Goal: Information Seeking & Learning: Learn about a topic

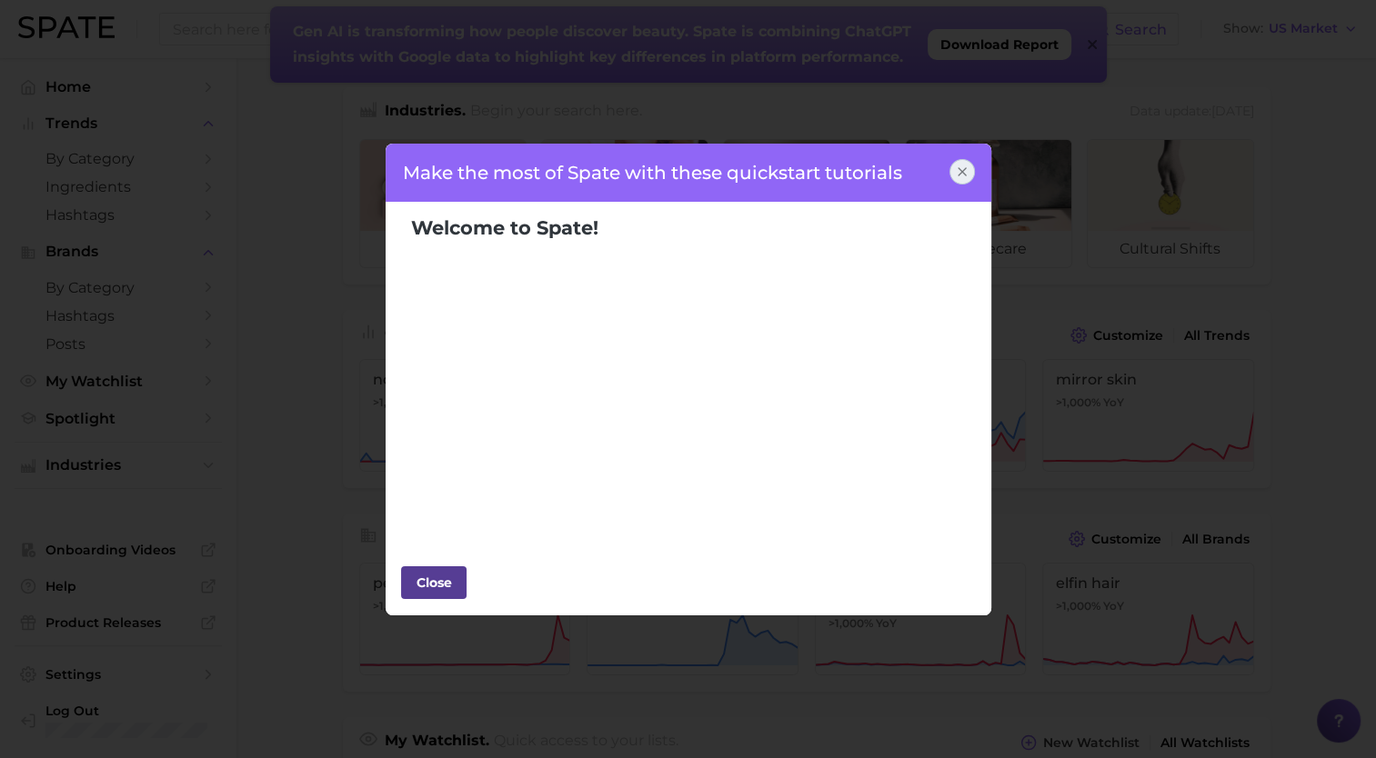
click at [455, 578] on div "Close" at bounding box center [434, 582] width 55 height 27
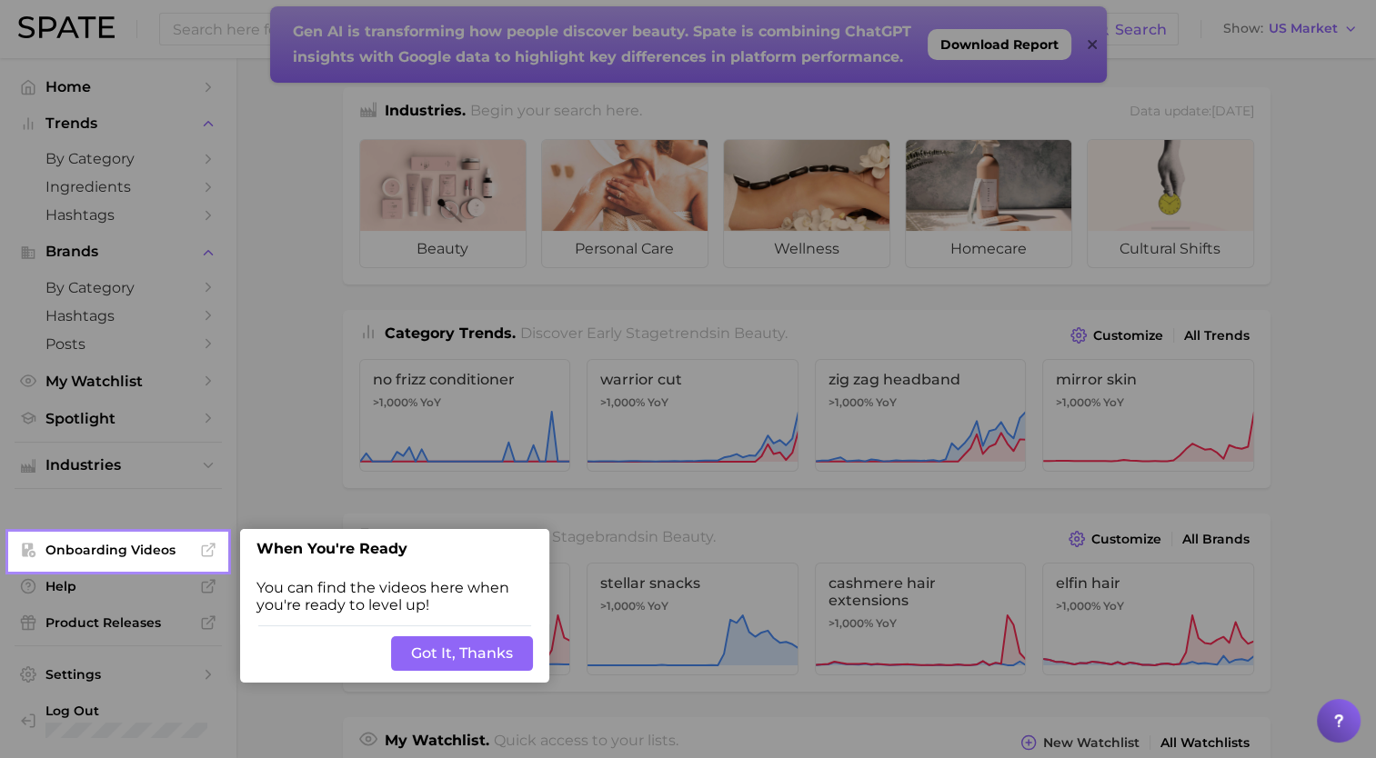
click at [506, 641] on button "Got It, Thanks" at bounding box center [462, 654] width 142 height 35
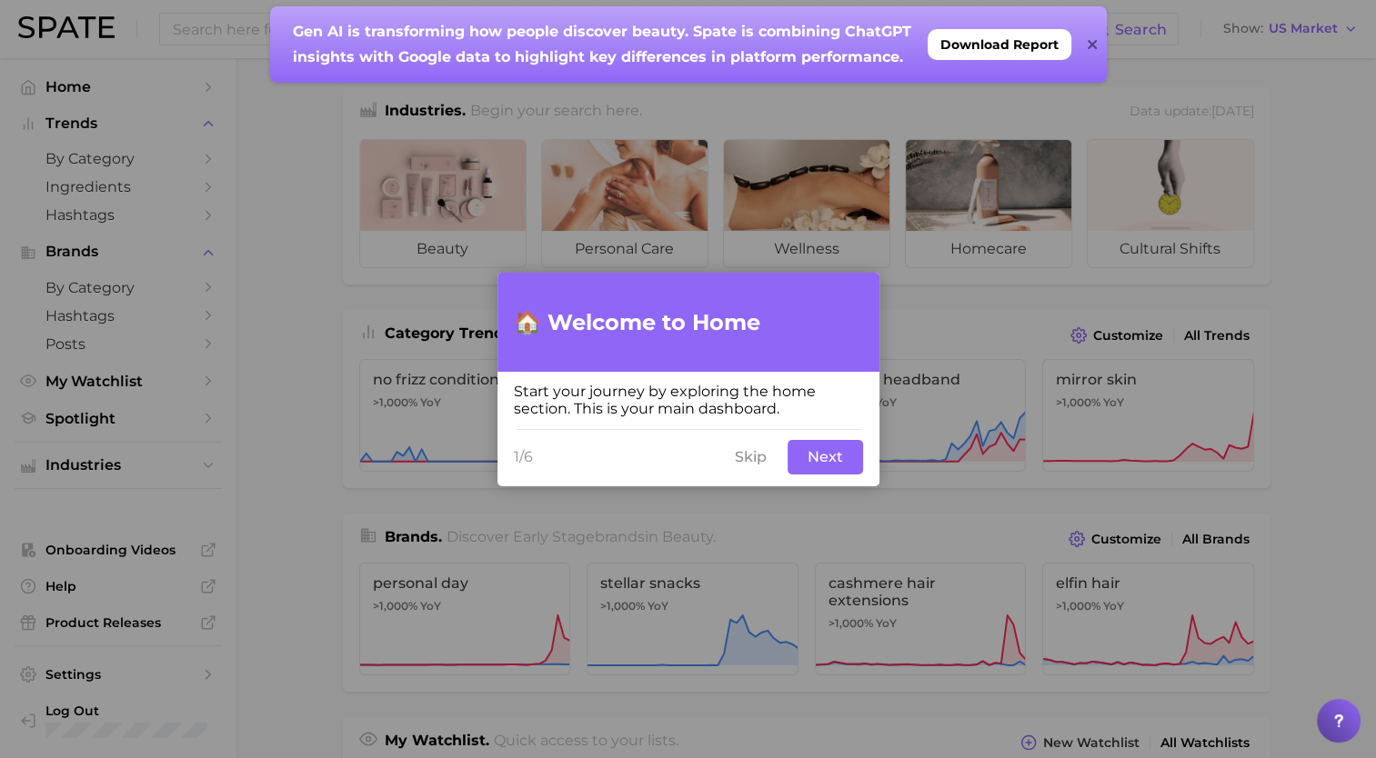
click at [800, 465] on button "Next" at bounding box center [825, 457] width 75 height 35
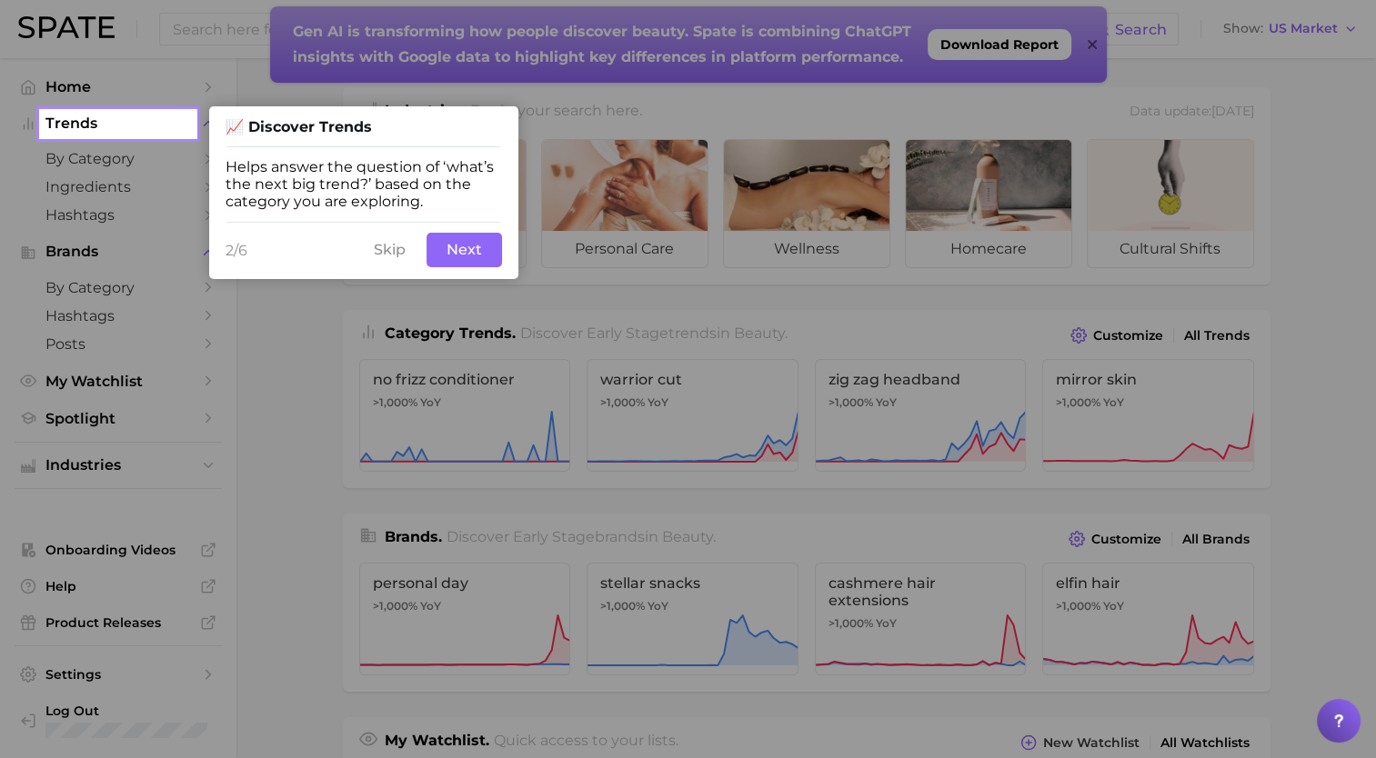
click at [475, 262] on button "Next" at bounding box center [464, 250] width 75 height 35
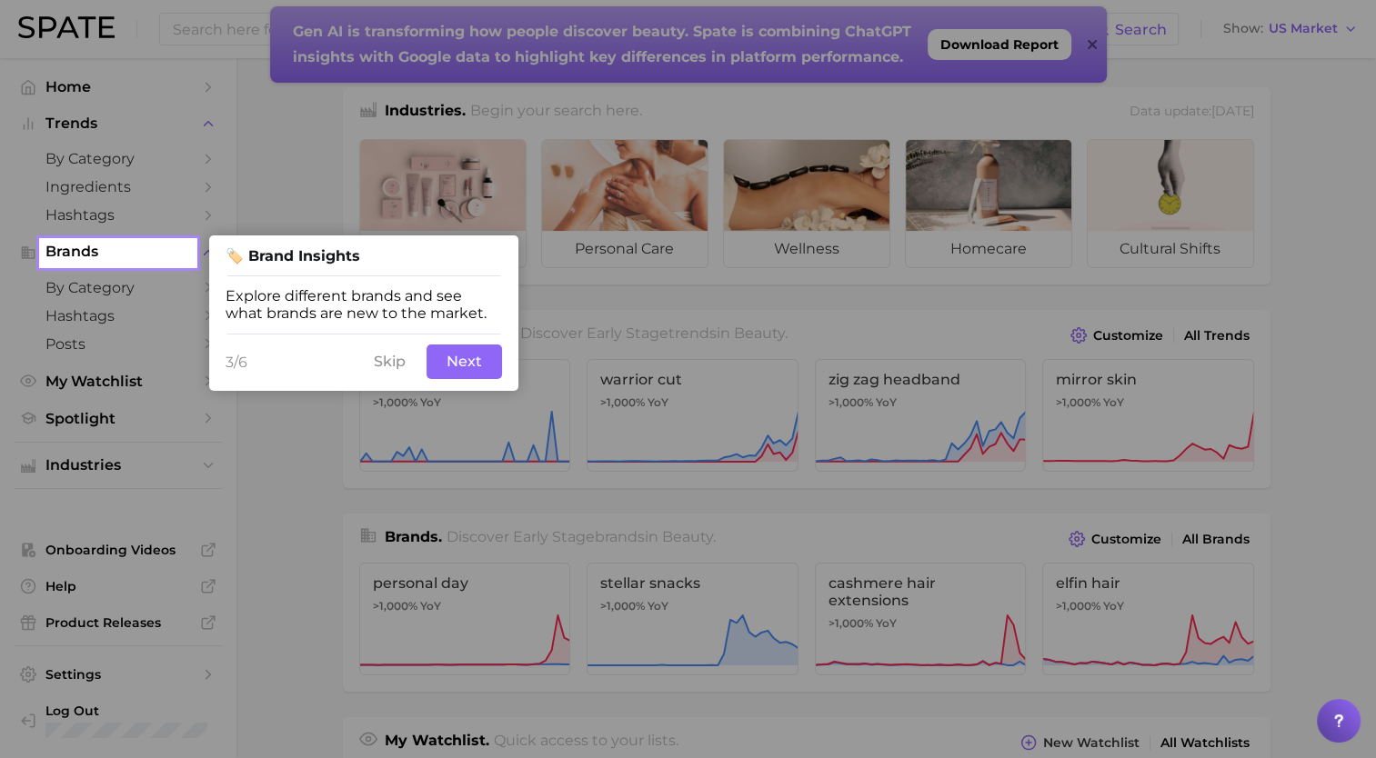
click at [458, 361] on button "Next" at bounding box center [464, 362] width 75 height 35
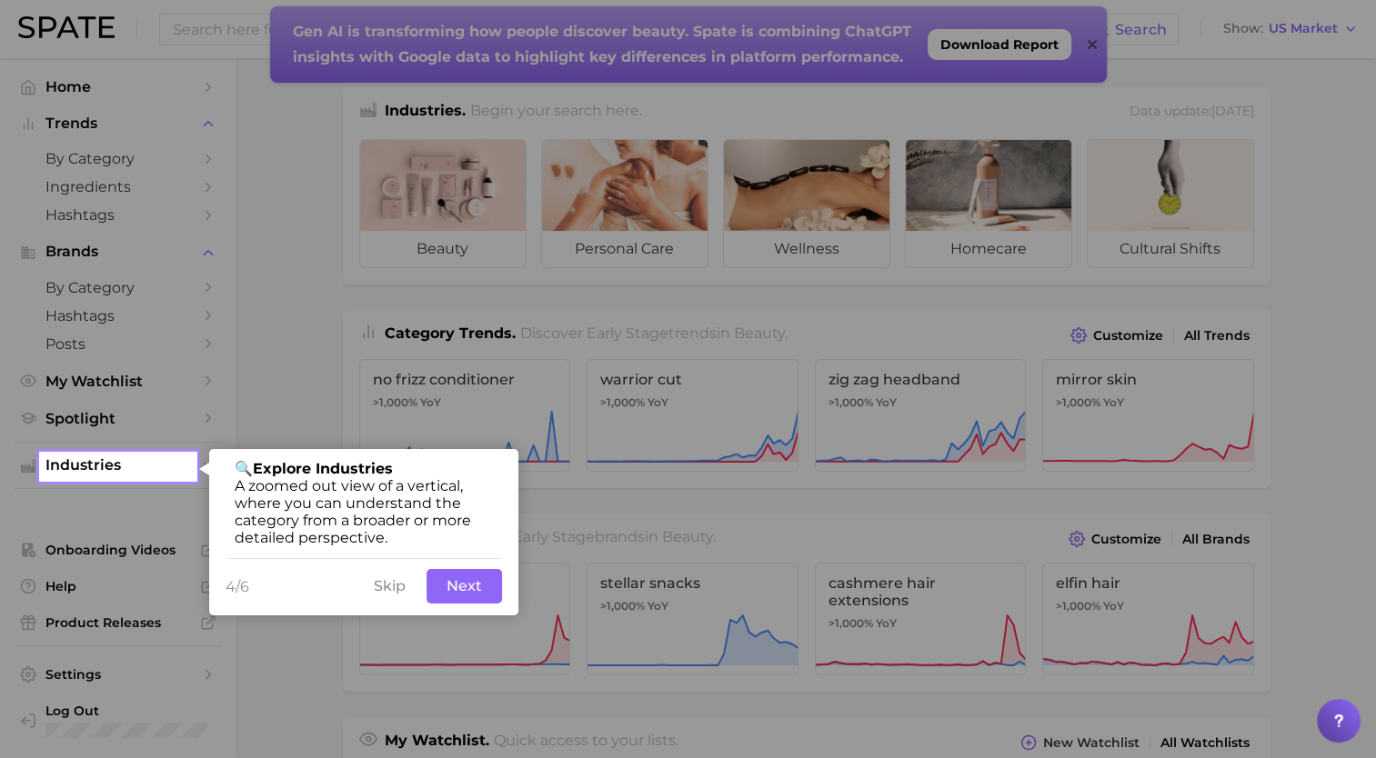
click at [396, 580] on button "Skip" at bounding box center [390, 586] width 54 height 35
click at [450, 584] on button "Next" at bounding box center [464, 586] width 75 height 35
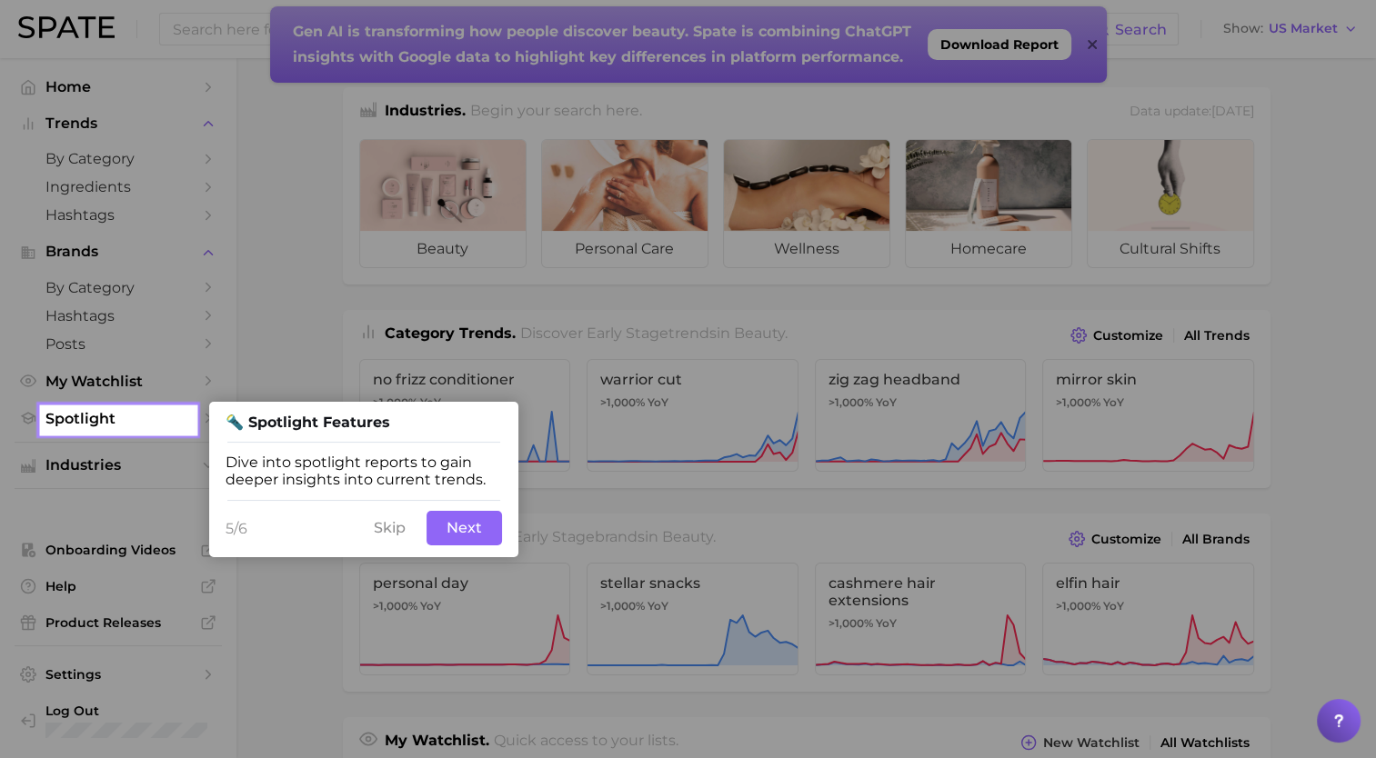
click at [450, 584] on div at bounding box center [786, 723] width 1180 height 1446
click at [460, 540] on button "Next" at bounding box center [464, 528] width 75 height 35
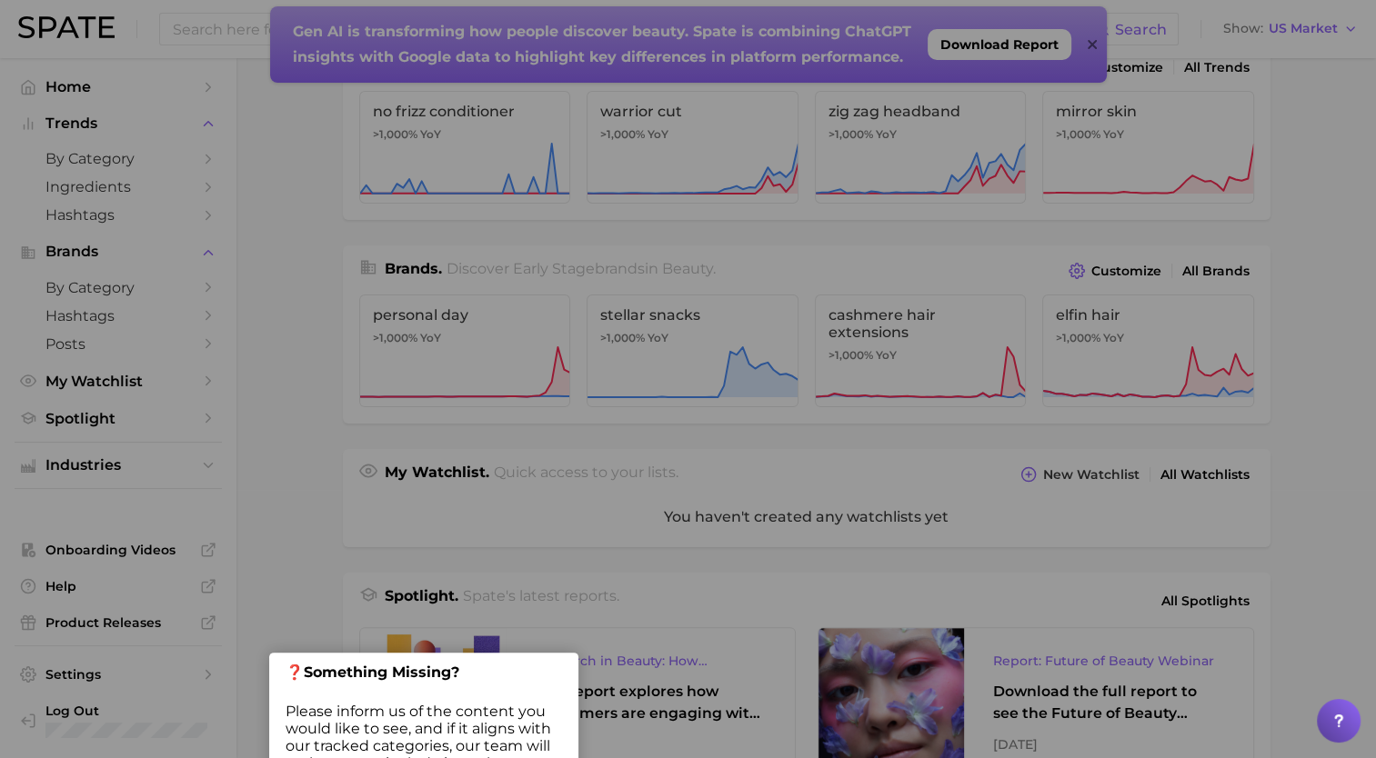
scroll to position [417, 0]
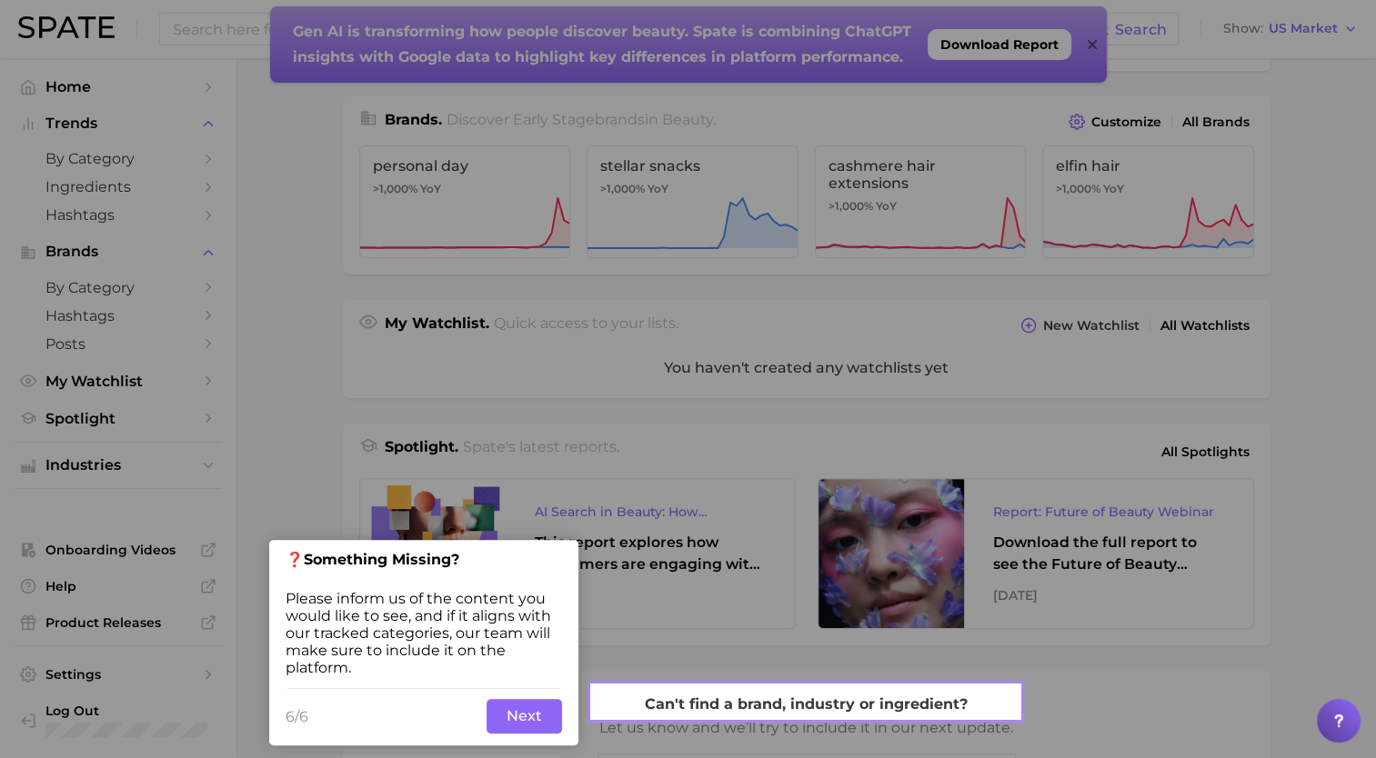
click at [512, 714] on button "Next" at bounding box center [524, 716] width 75 height 35
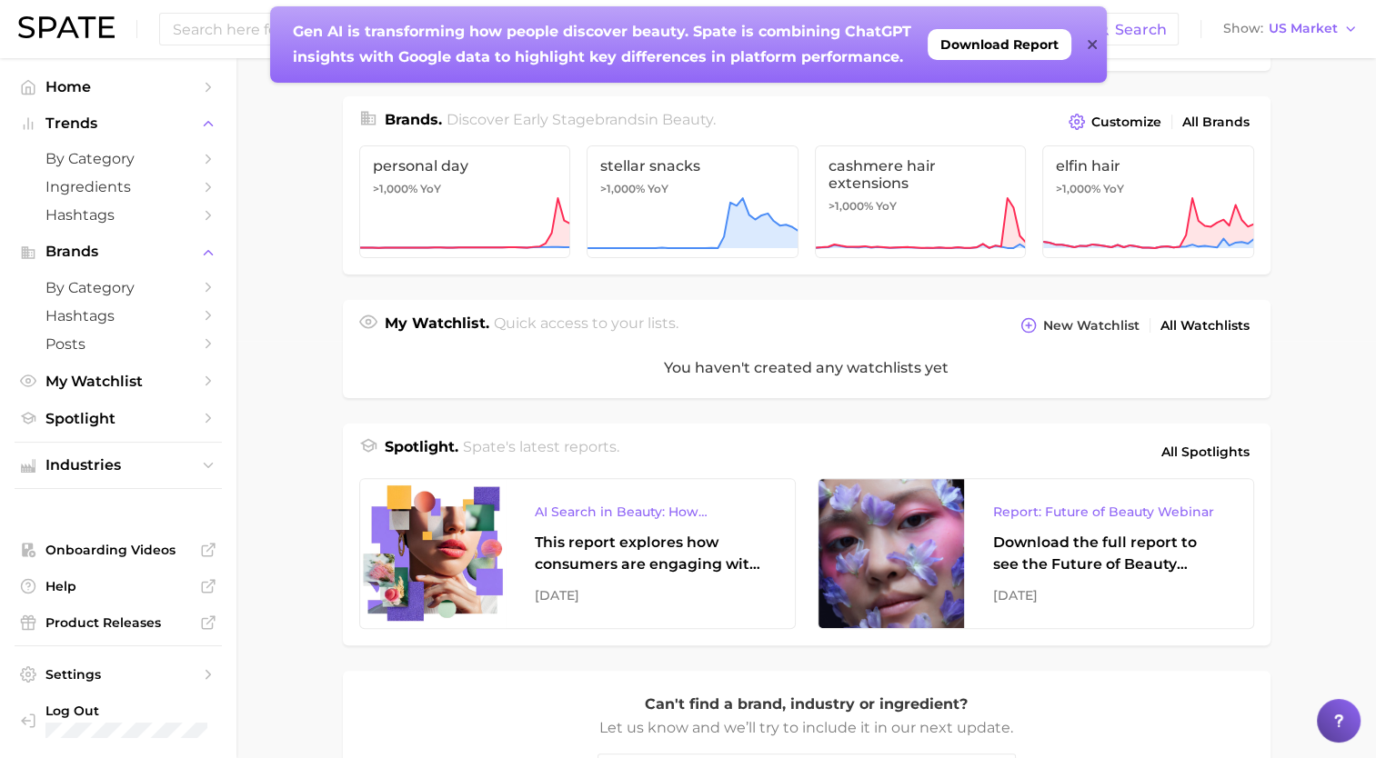
click at [1093, 48] on icon at bounding box center [1092, 44] width 9 height 15
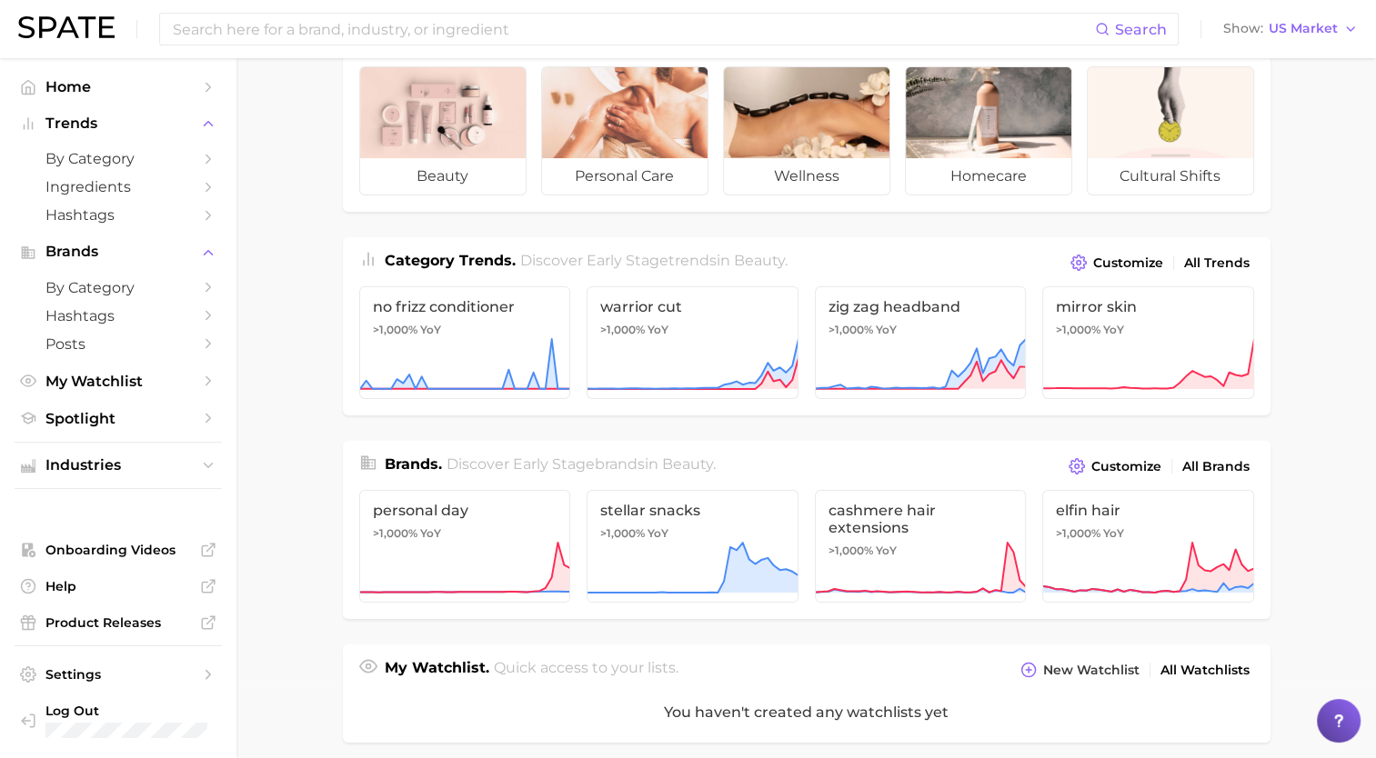
scroll to position [0, 0]
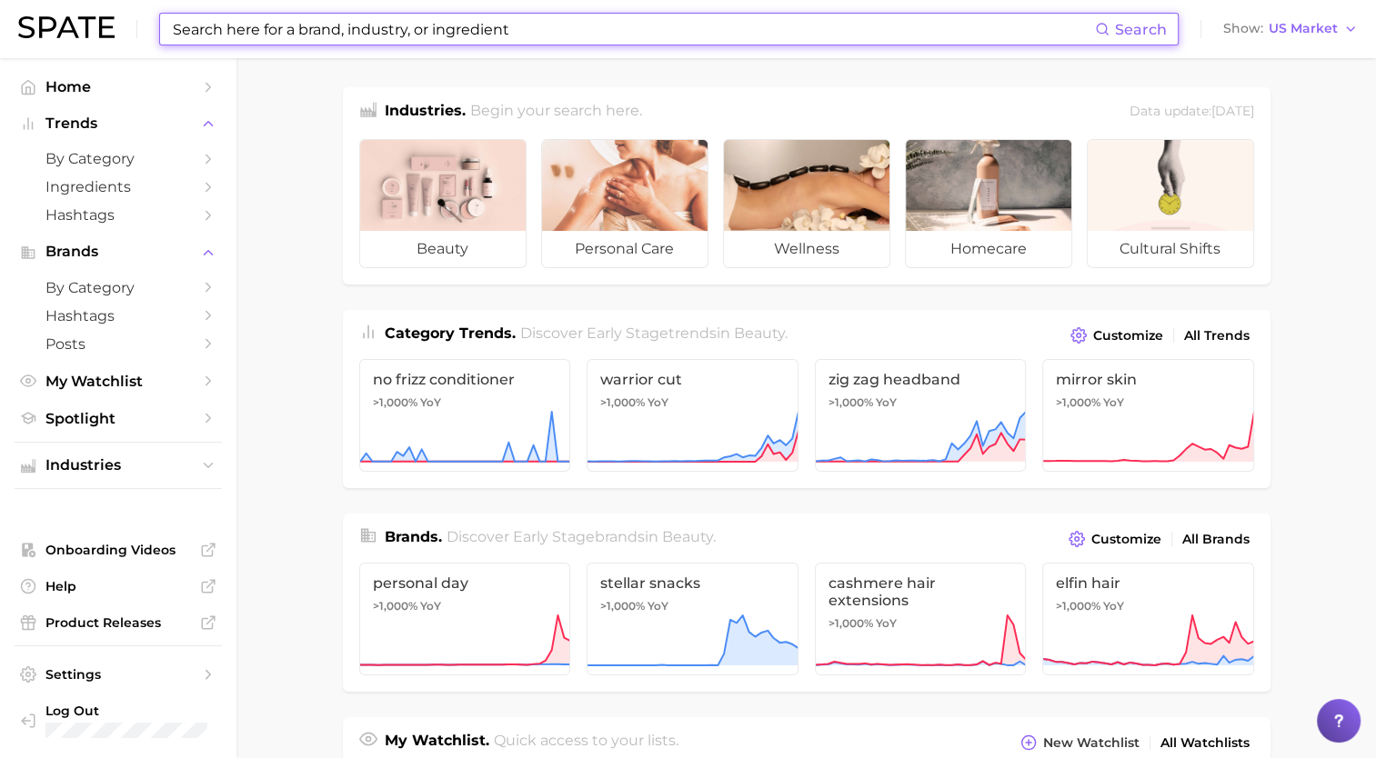
click at [275, 35] on input at bounding box center [633, 29] width 924 height 31
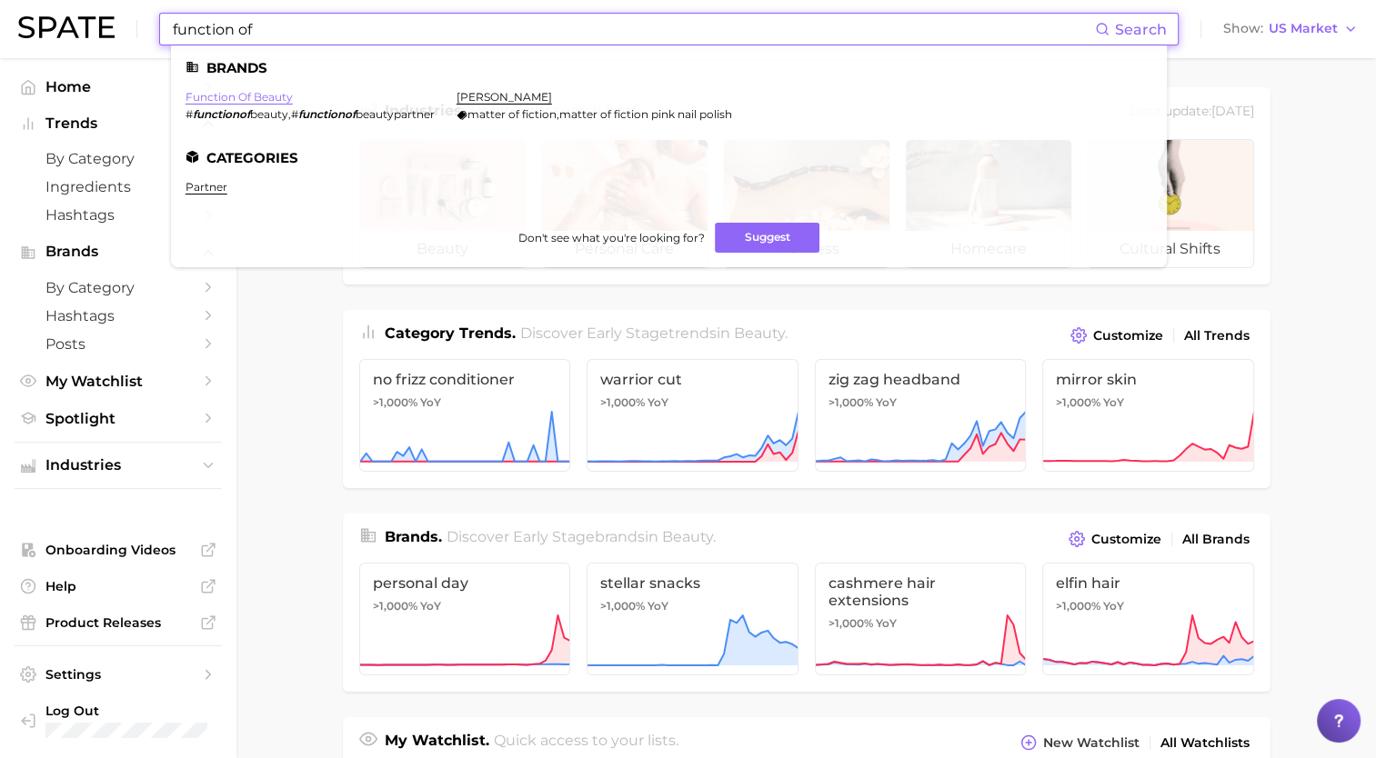
type input "function of"
click at [263, 97] on link "function of beauty" at bounding box center [239, 97] width 107 height 14
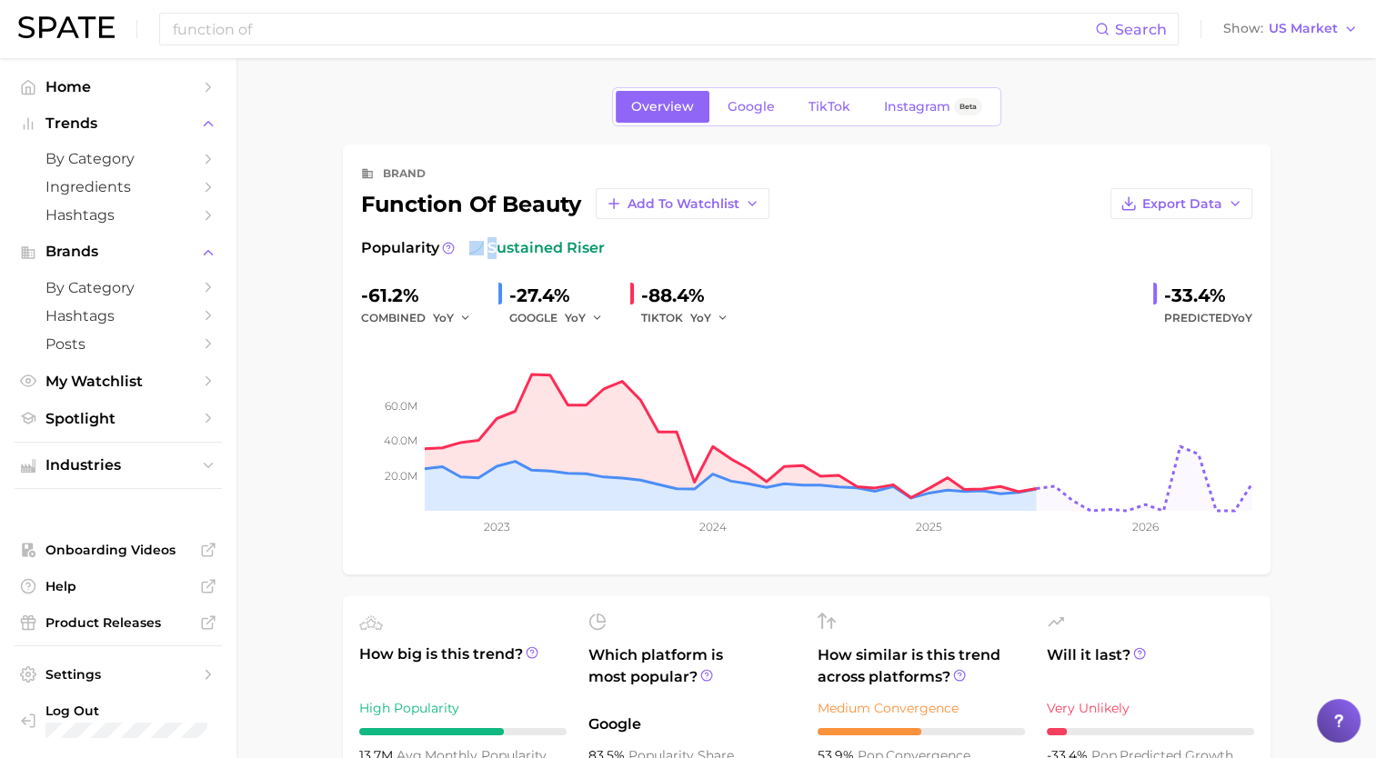
drag, startPoint x: 580, startPoint y: 246, endPoint x: 491, endPoint y: 244, distance: 89.1
click at [491, 244] on div "Popularity sustained riser" at bounding box center [806, 248] width 891 height 22
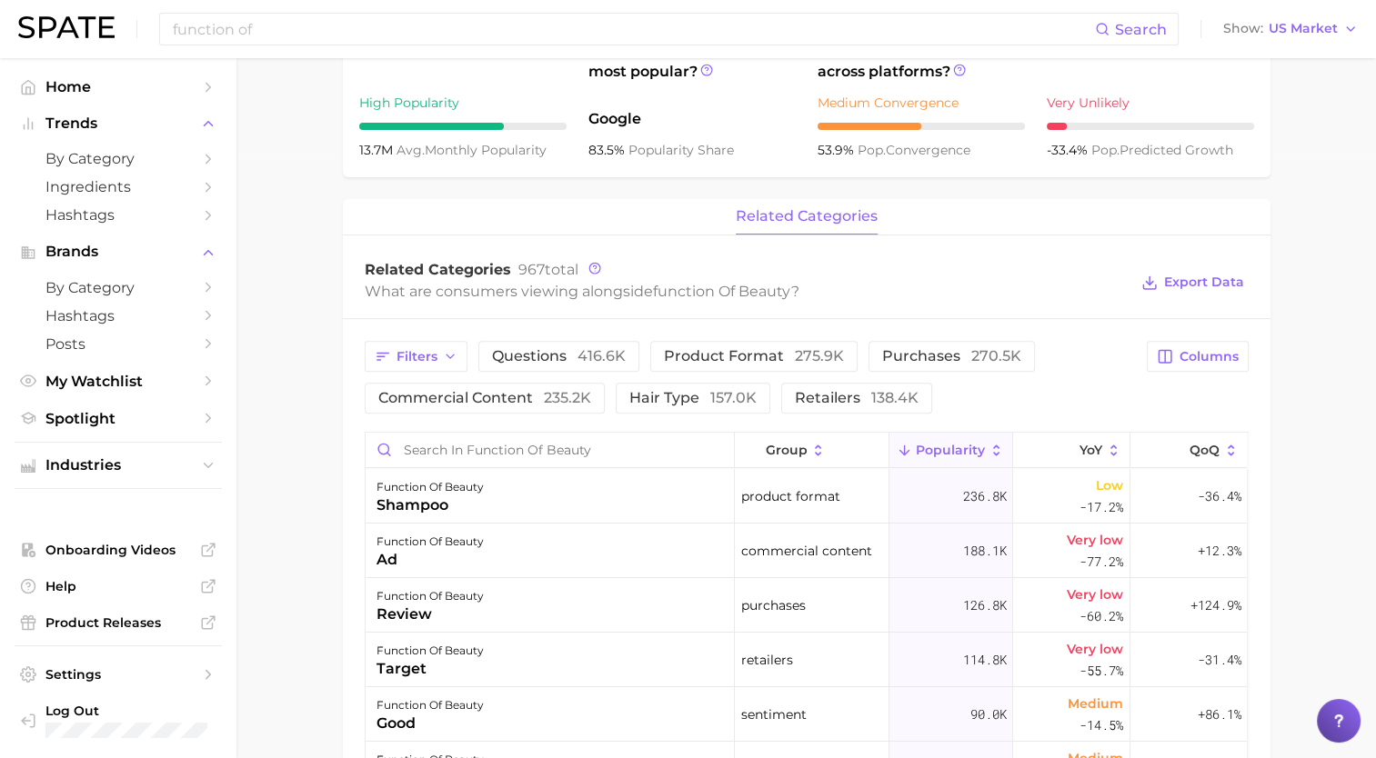
scroll to position [515, 0]
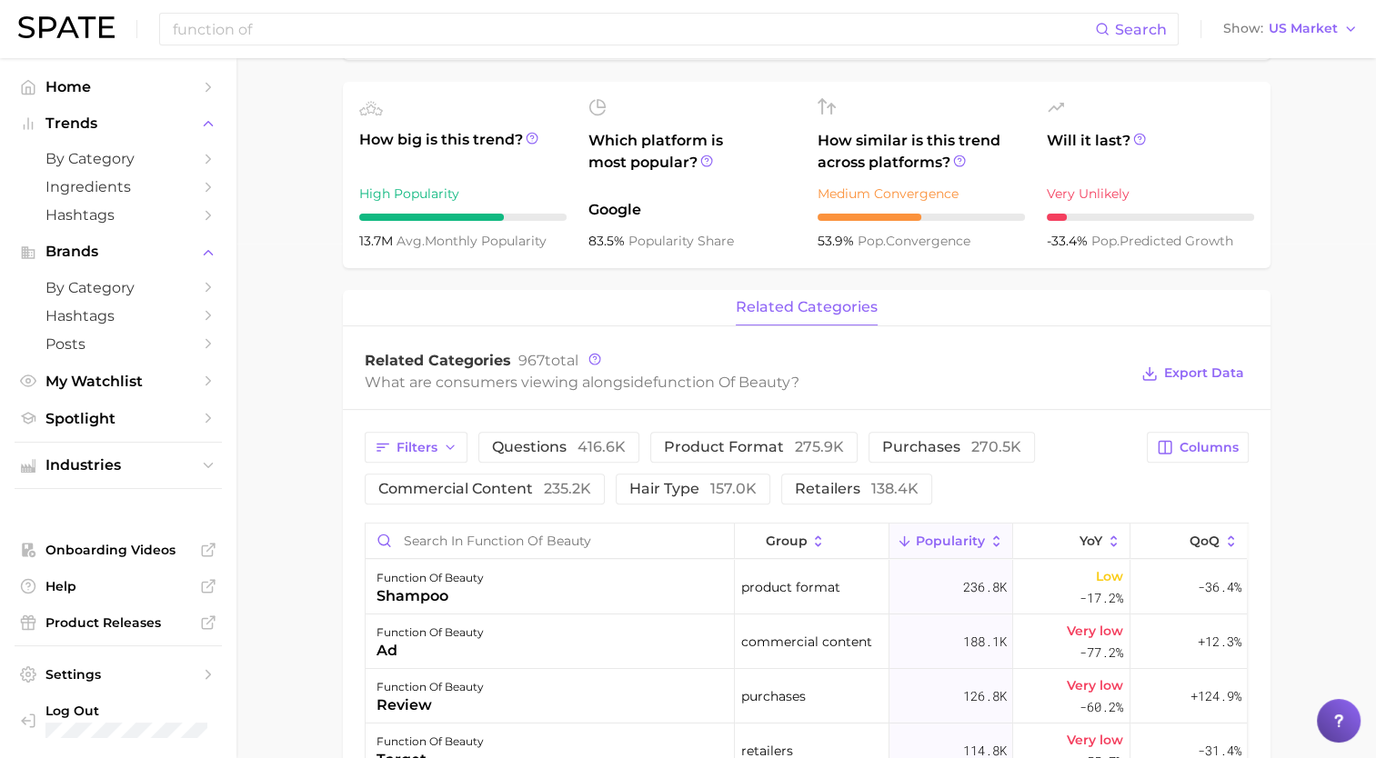
click at [825, 311] on span "related categories" at bounding box center [807, 307] width 142 height 16
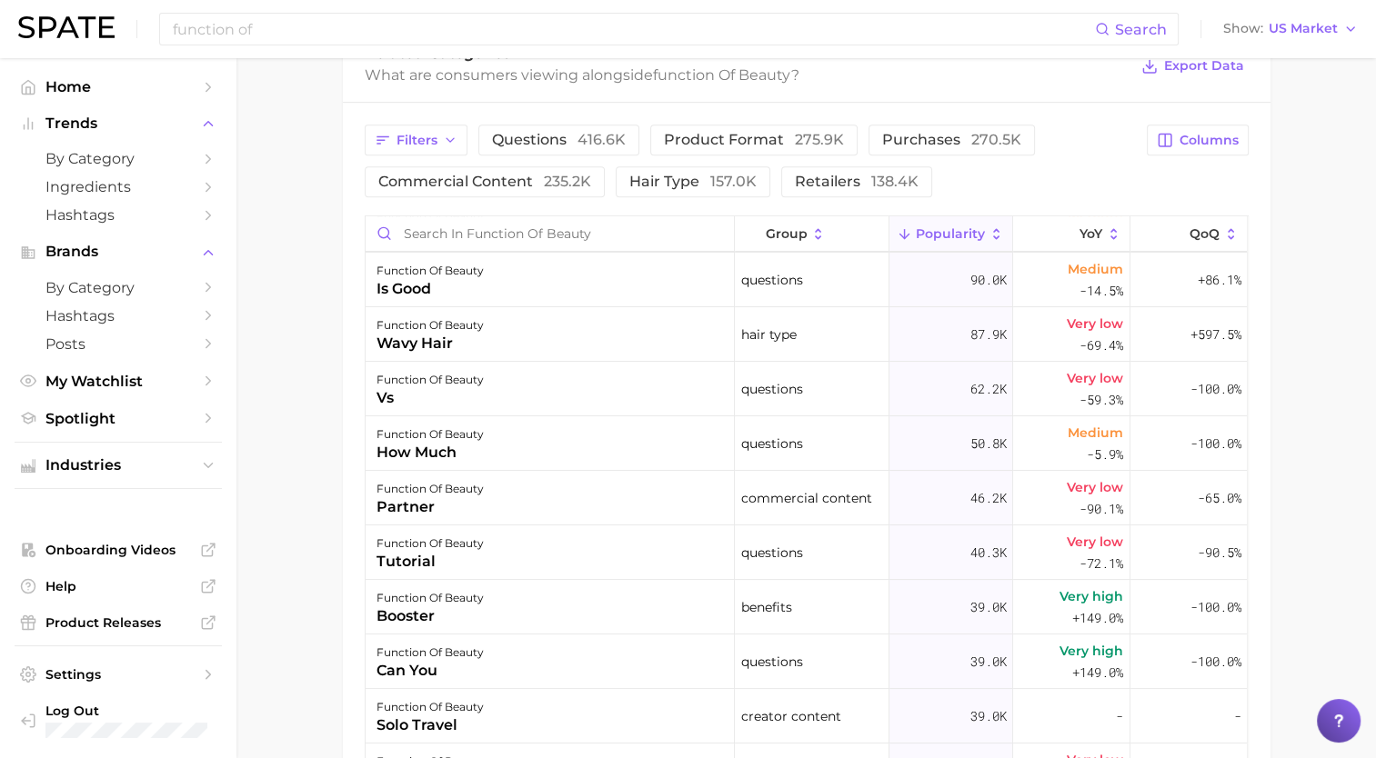
scroll to position [0, 0]
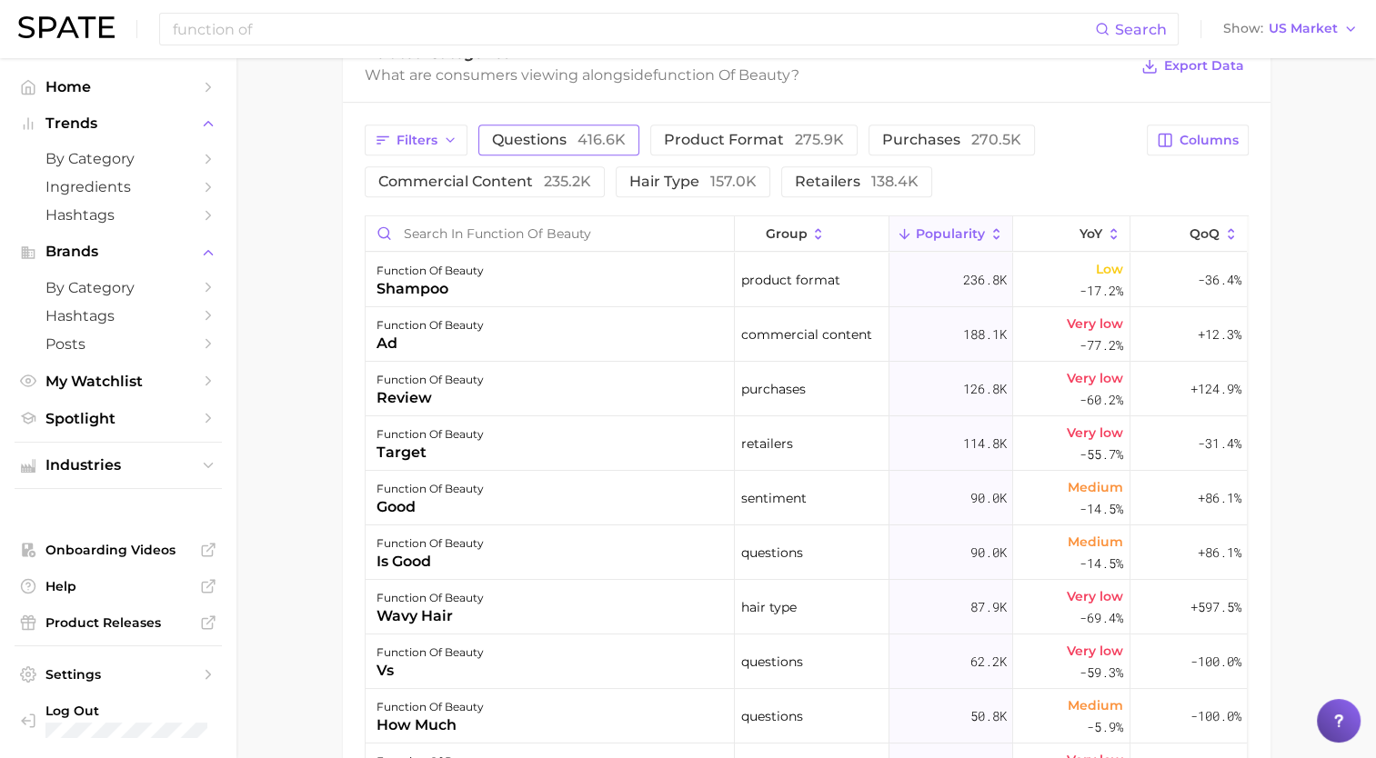
click at [571, 142] on span "questions 416.6k" at bounding box center [559, 140] width 134 height 15
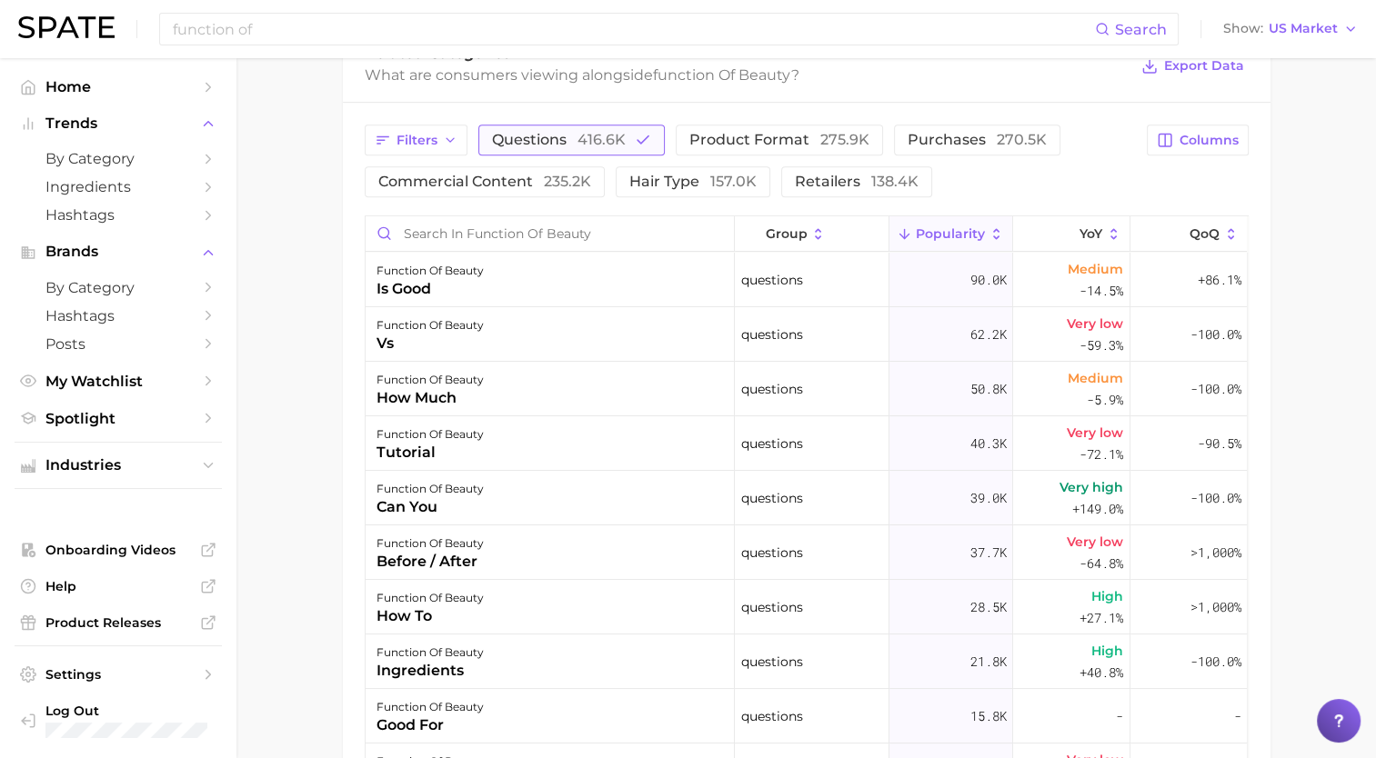
click at [588, 151] on button "questions 416.6k" at bounding box center [571, 140] width 186 height 31
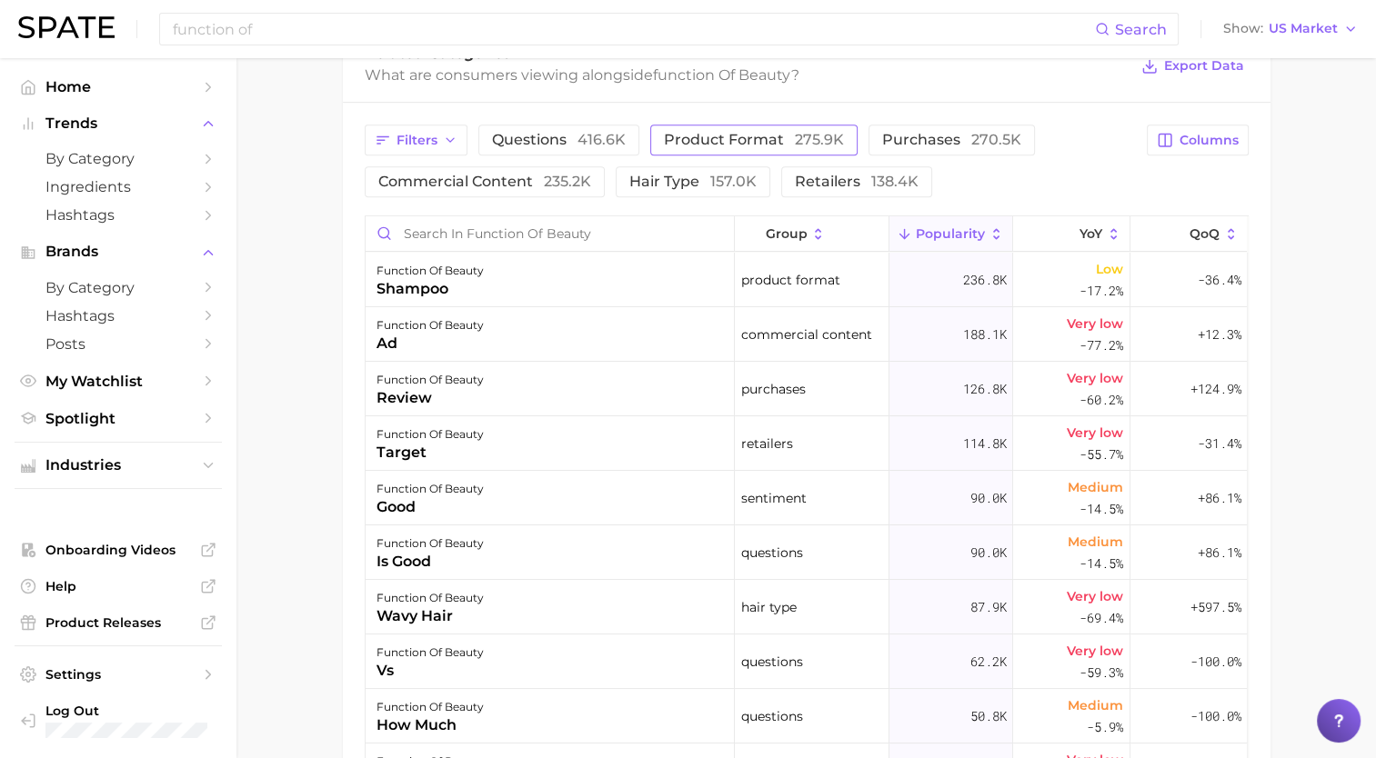
click at [731, 142] on span "product format 275.9k" at bounding box center [754, 140] width 180 height 15
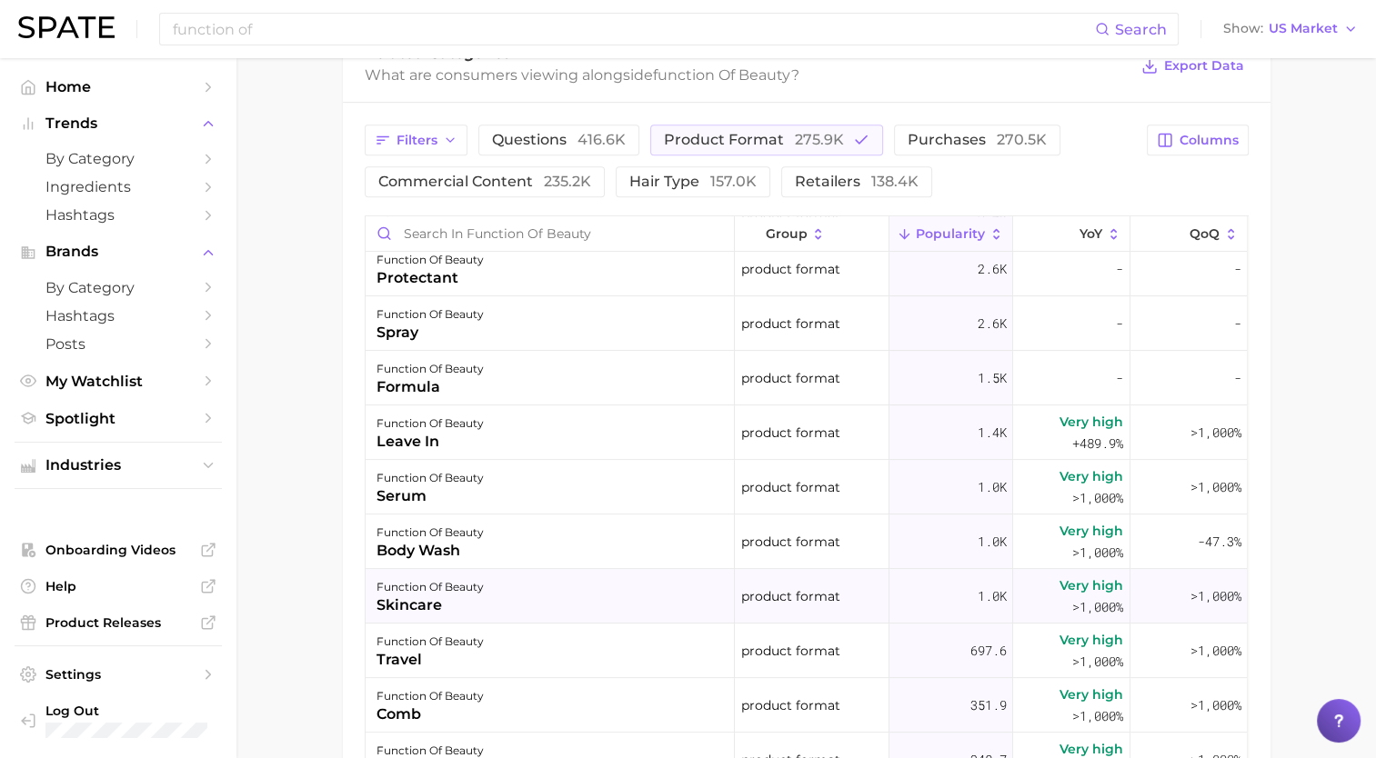
scroll to position [728, 0]
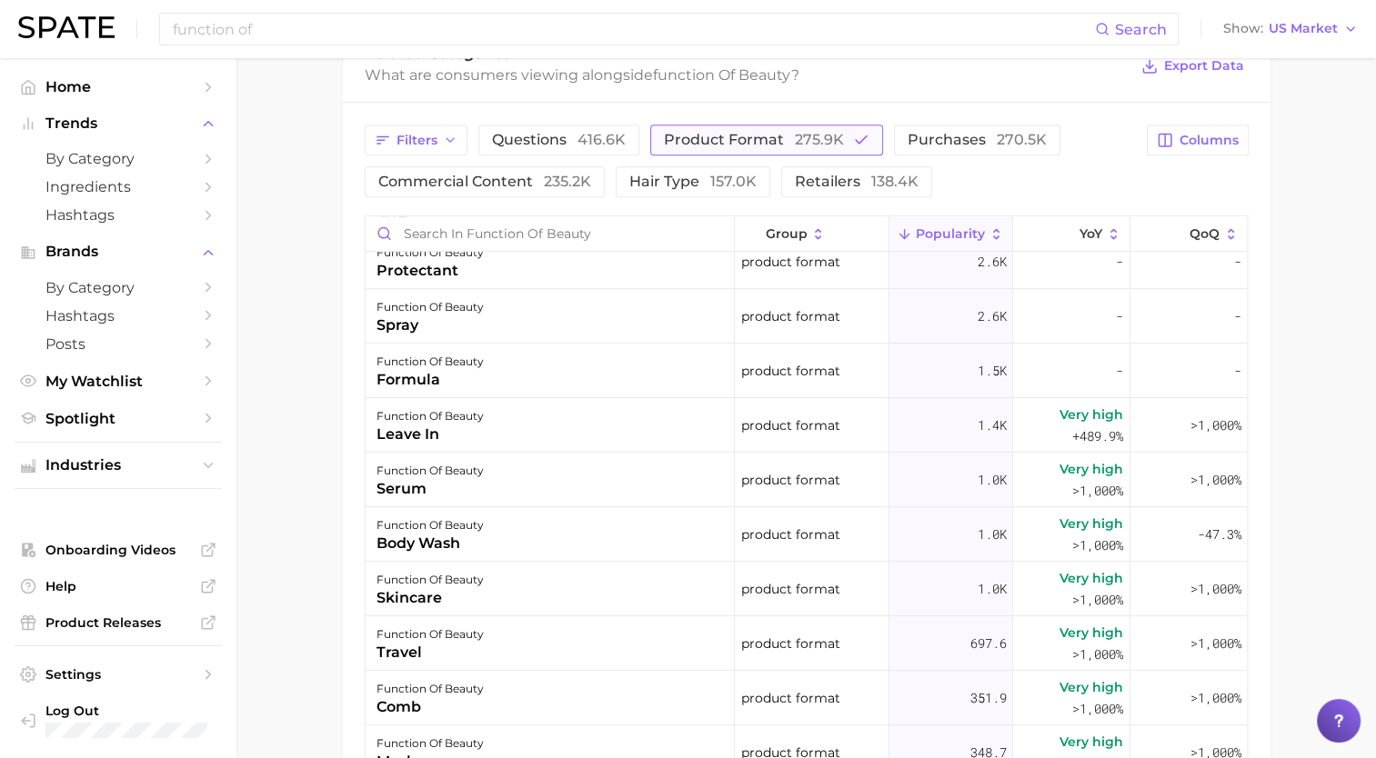
click at [706, 146] on span "product format 275.9k" at bounding box center [754, 140] width 180 height 15
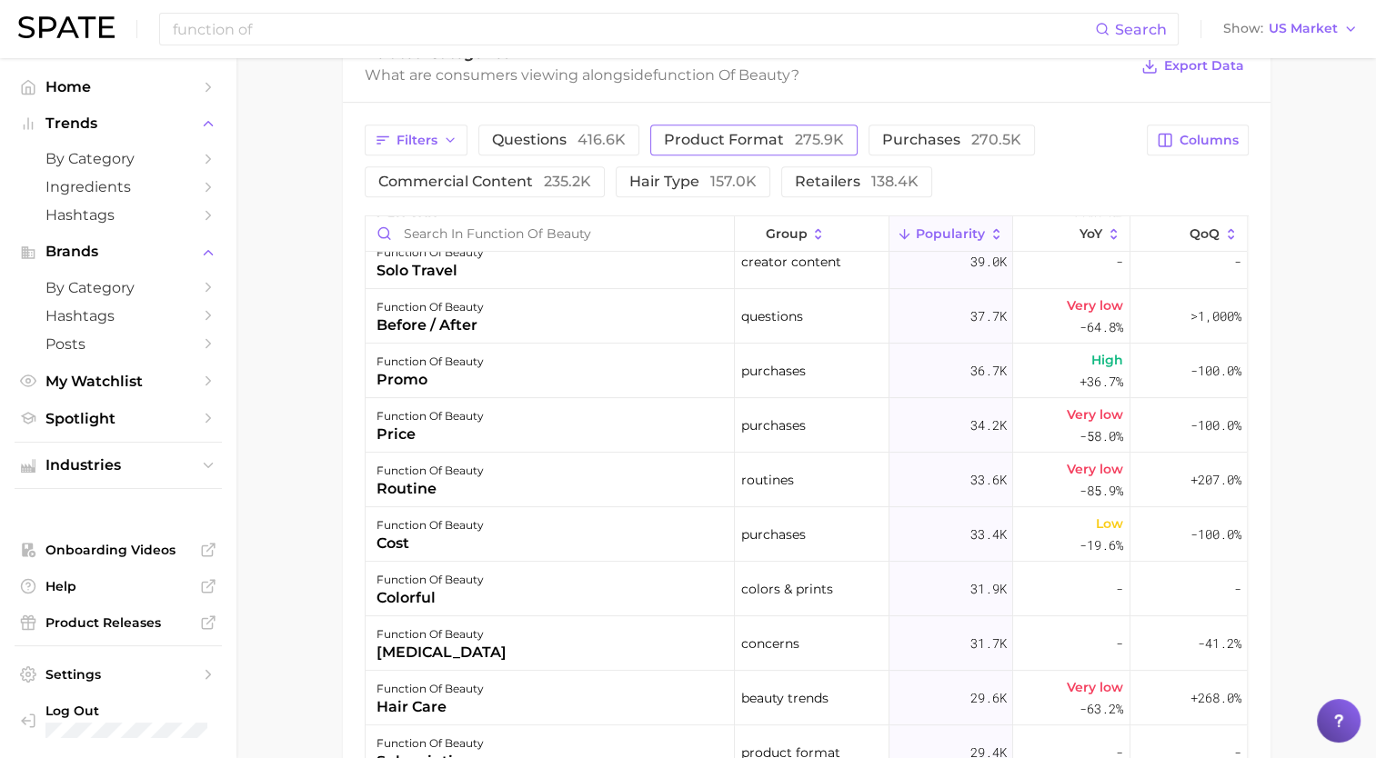
scroll to position [0, 0]
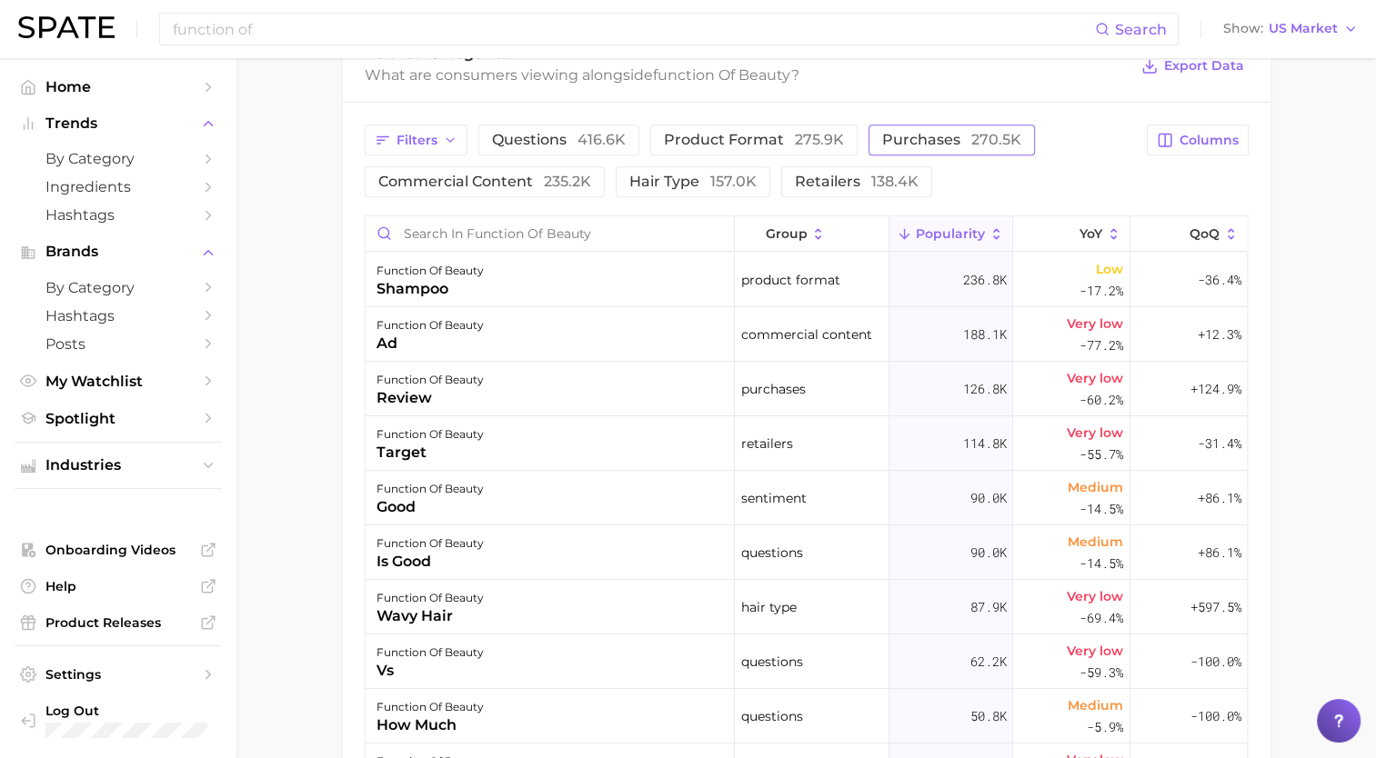
click at [957, 148] on button "purchases 270.5k" at bounding box center [952, 140] width 166 height 31
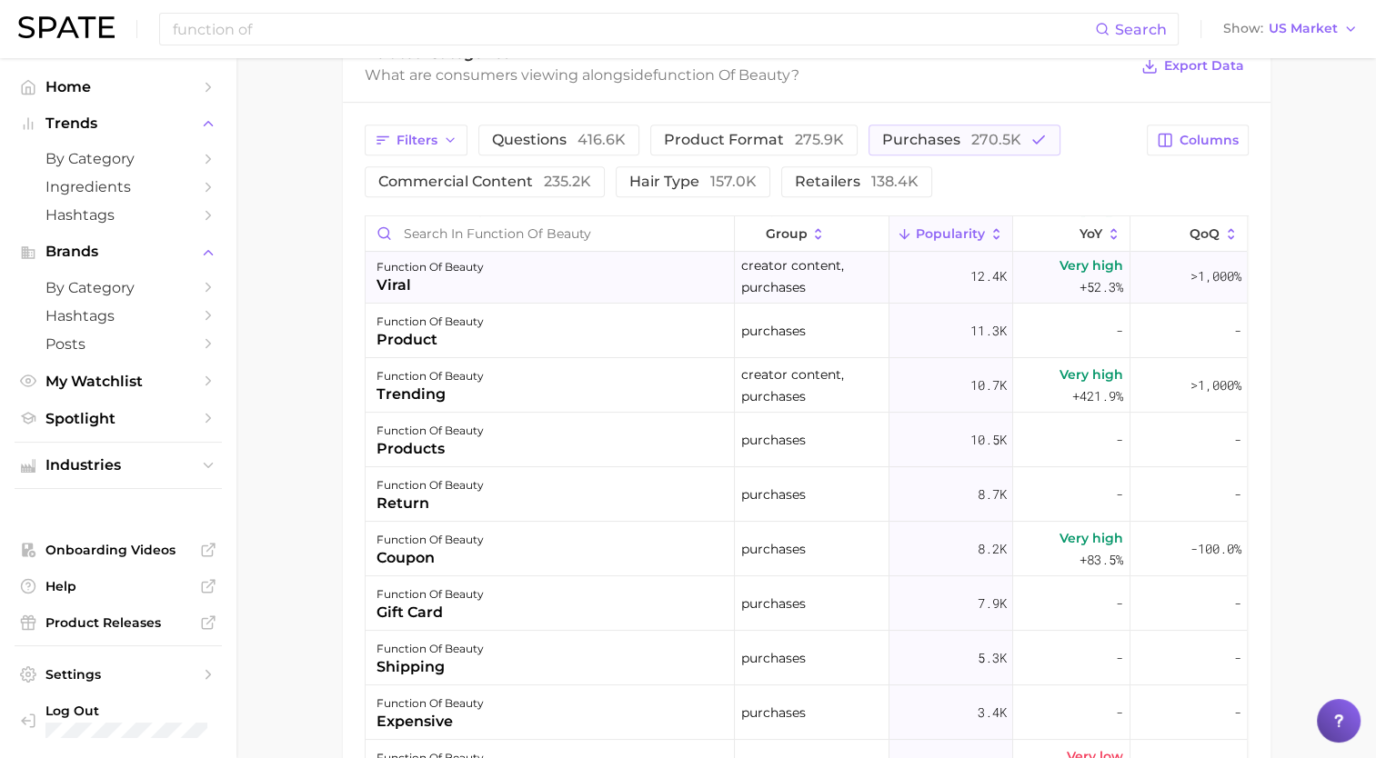
scroll to position [273, 0]
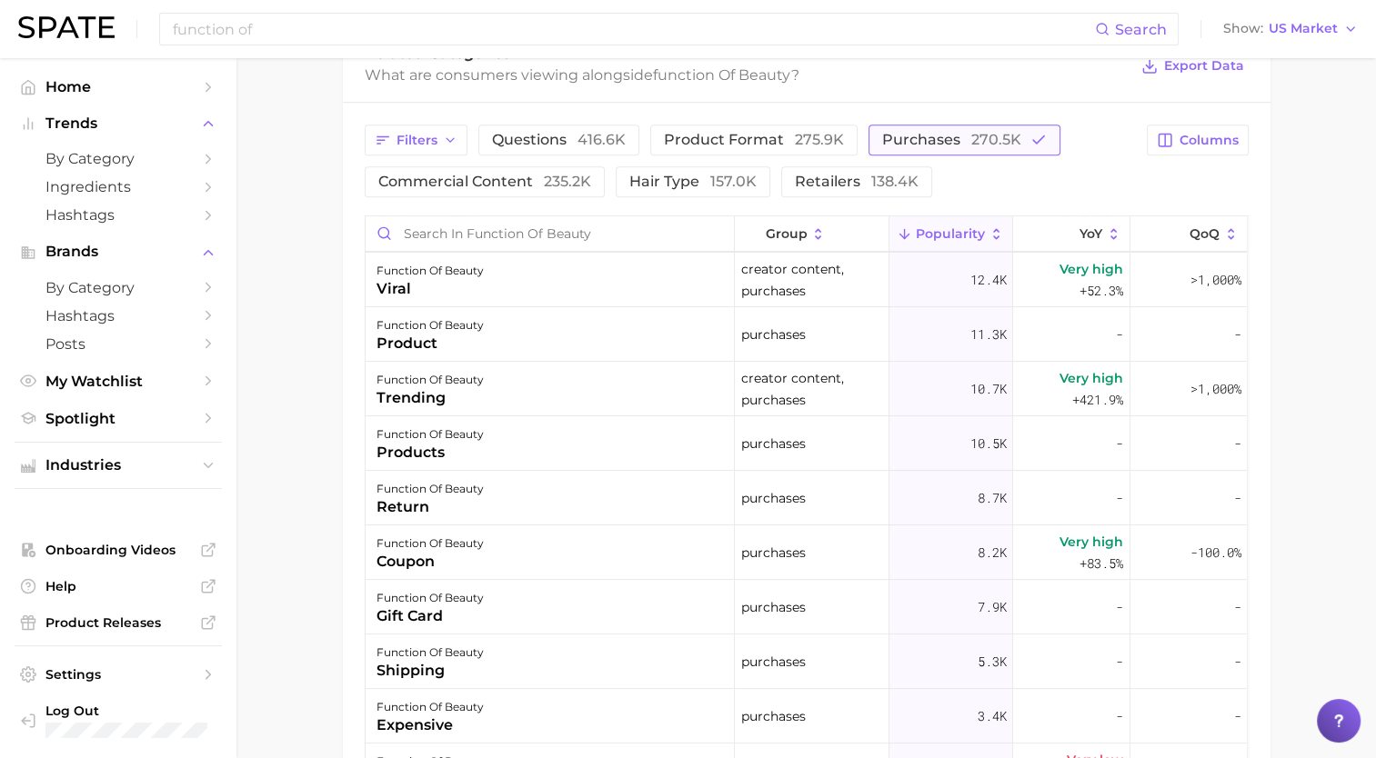
click at [972, 144] on span "270.5k" at bounding box center [996, 139] width 50 height 17
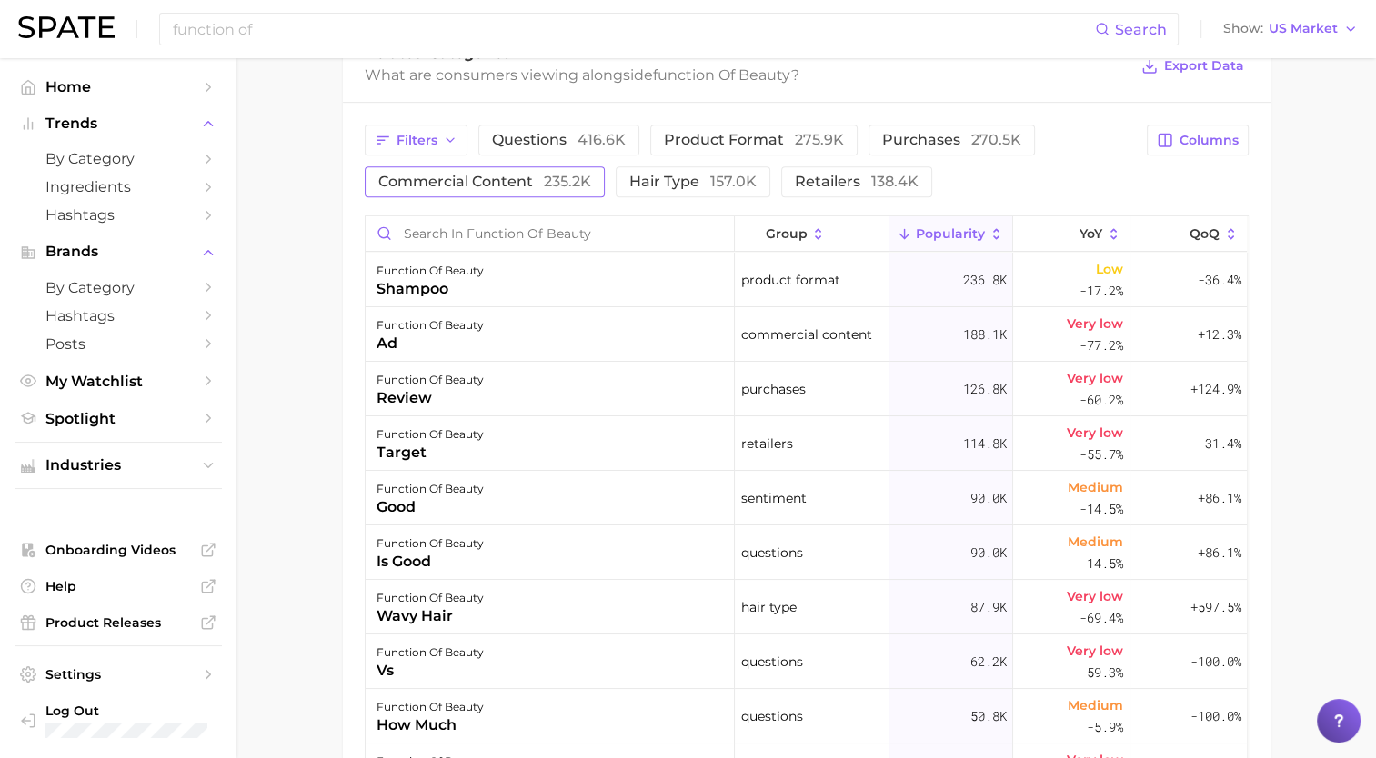
click at [541, 186] on span "commercial content 235.2k" at bounding box center [484, 182] width 213 height 15
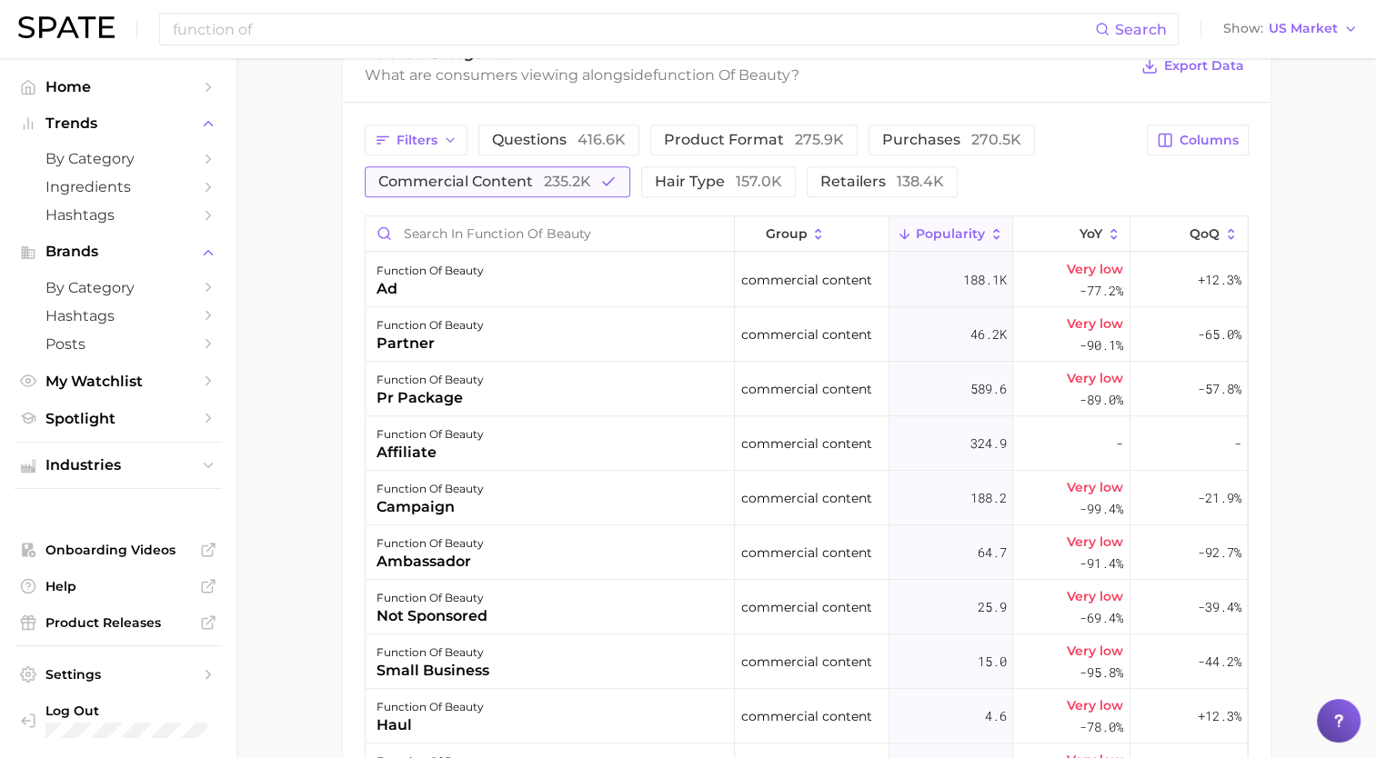
click at [489, 184] on span "commercial content 235.2k" at bounding box center [484, 182] width 213 height 15
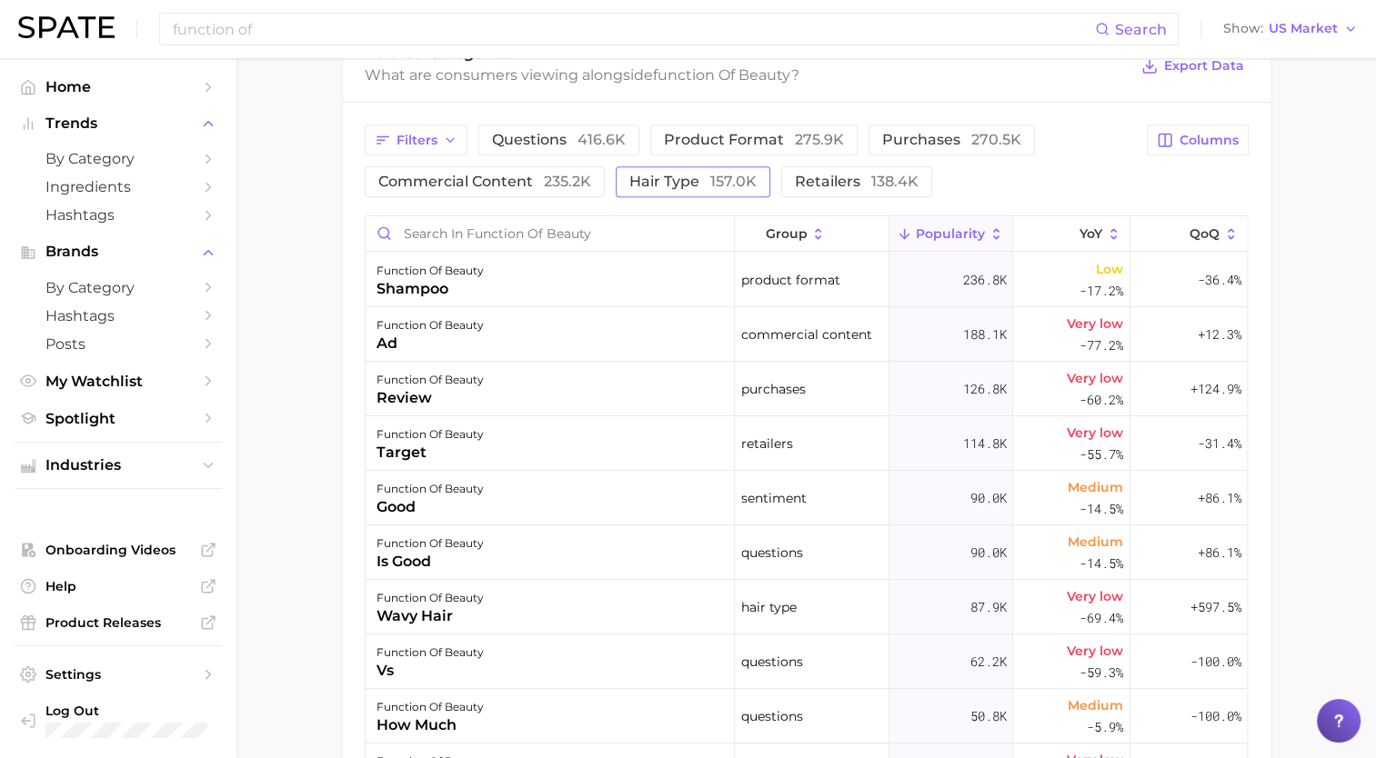
click at [640, 177] on span "hair type 157.0k" at bounding box center [692, 182] width 127 height 15
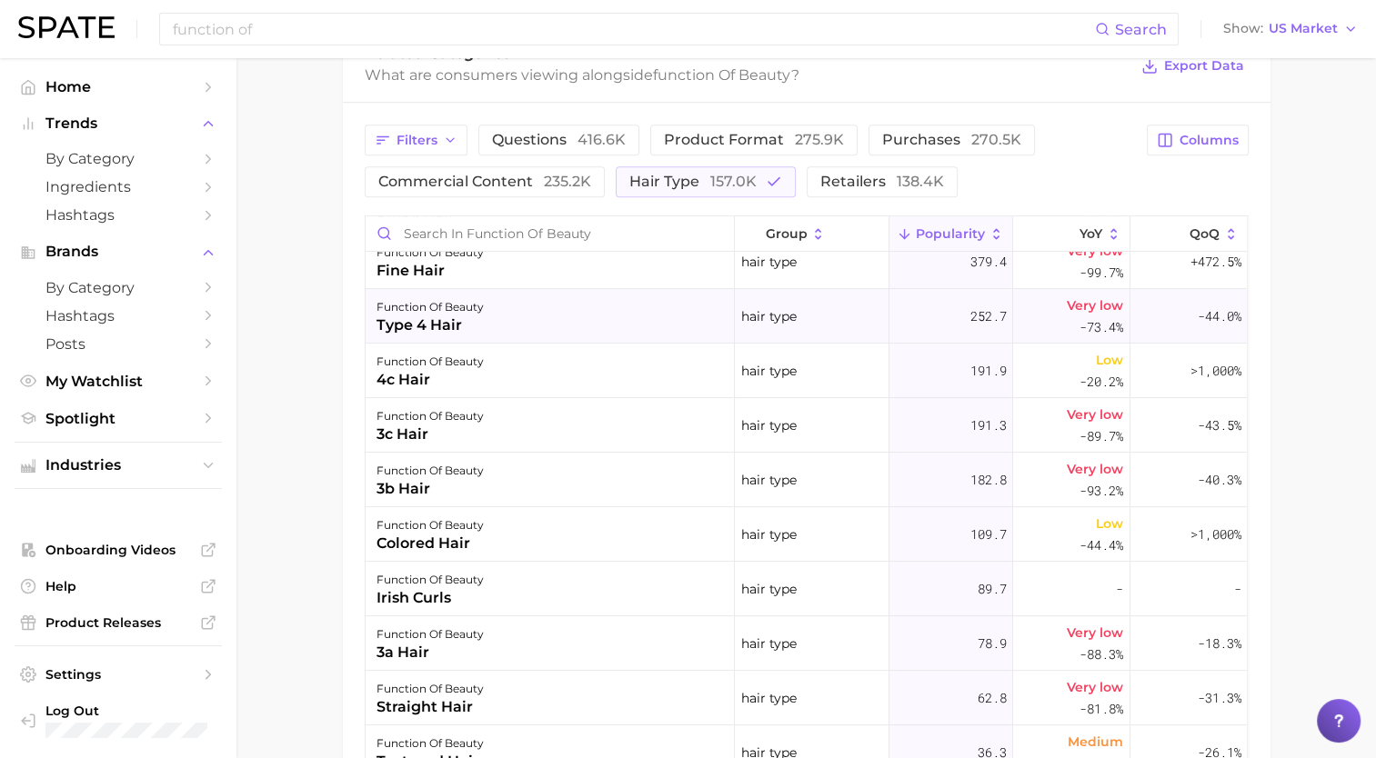
scroll to position [364, 0]
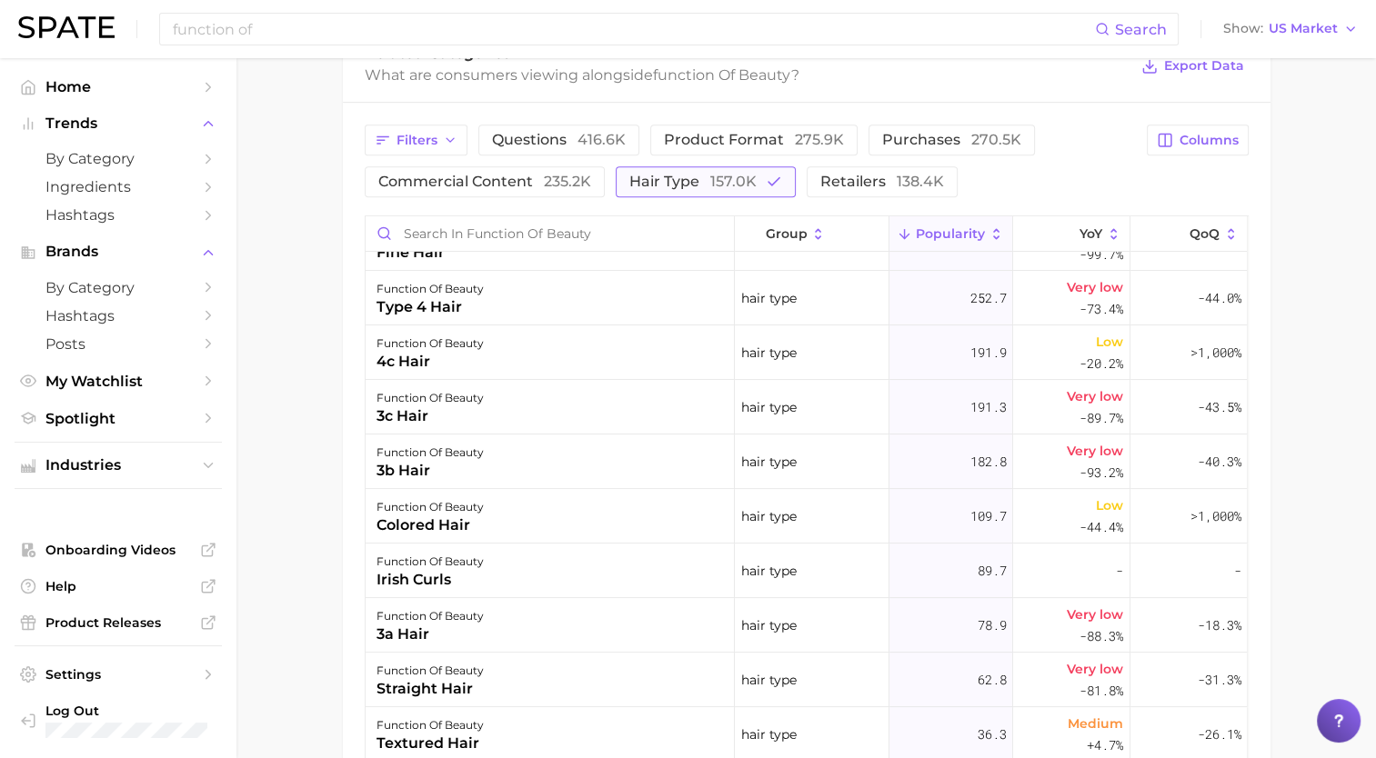
click at [753, 191] on button "hair type 157.0k" at bounding box center [706, 181] width 180 height 31
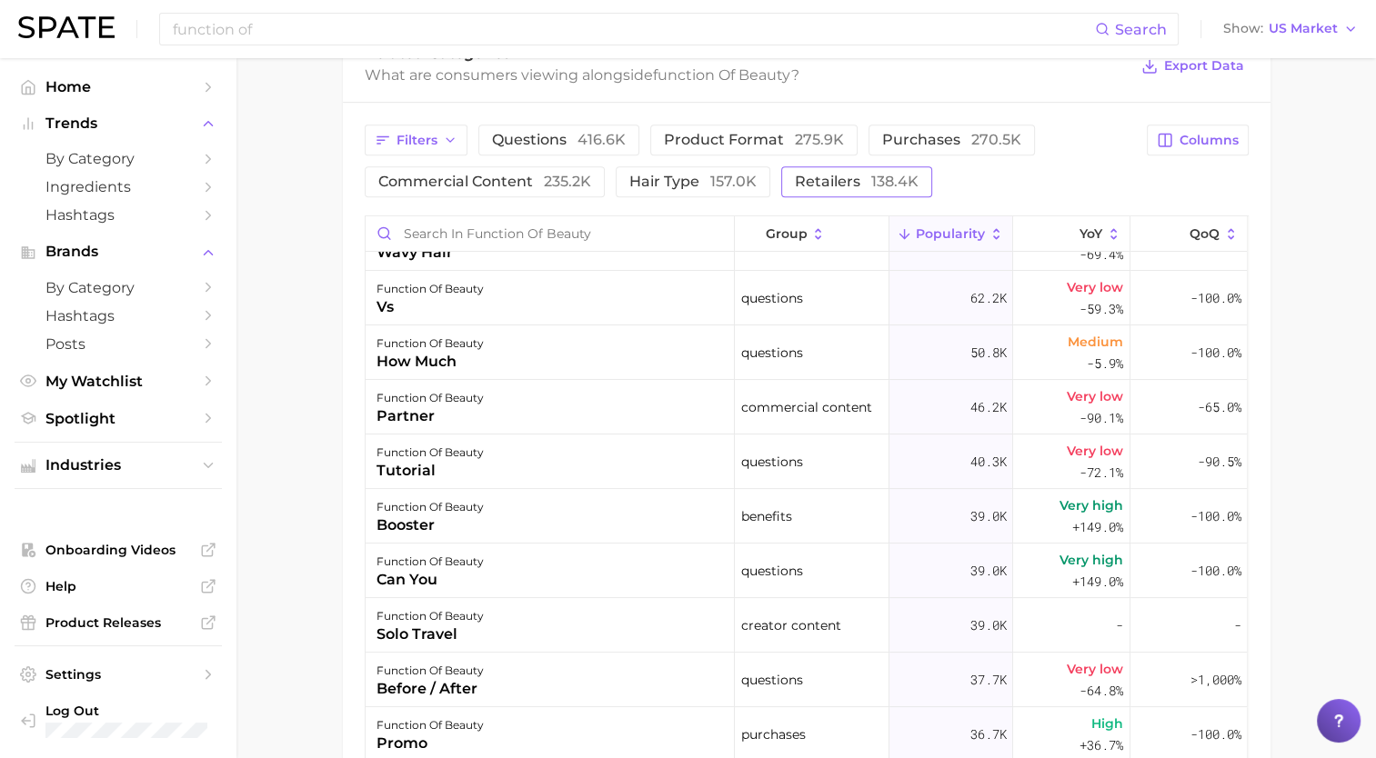
scroll to position [0, 0]
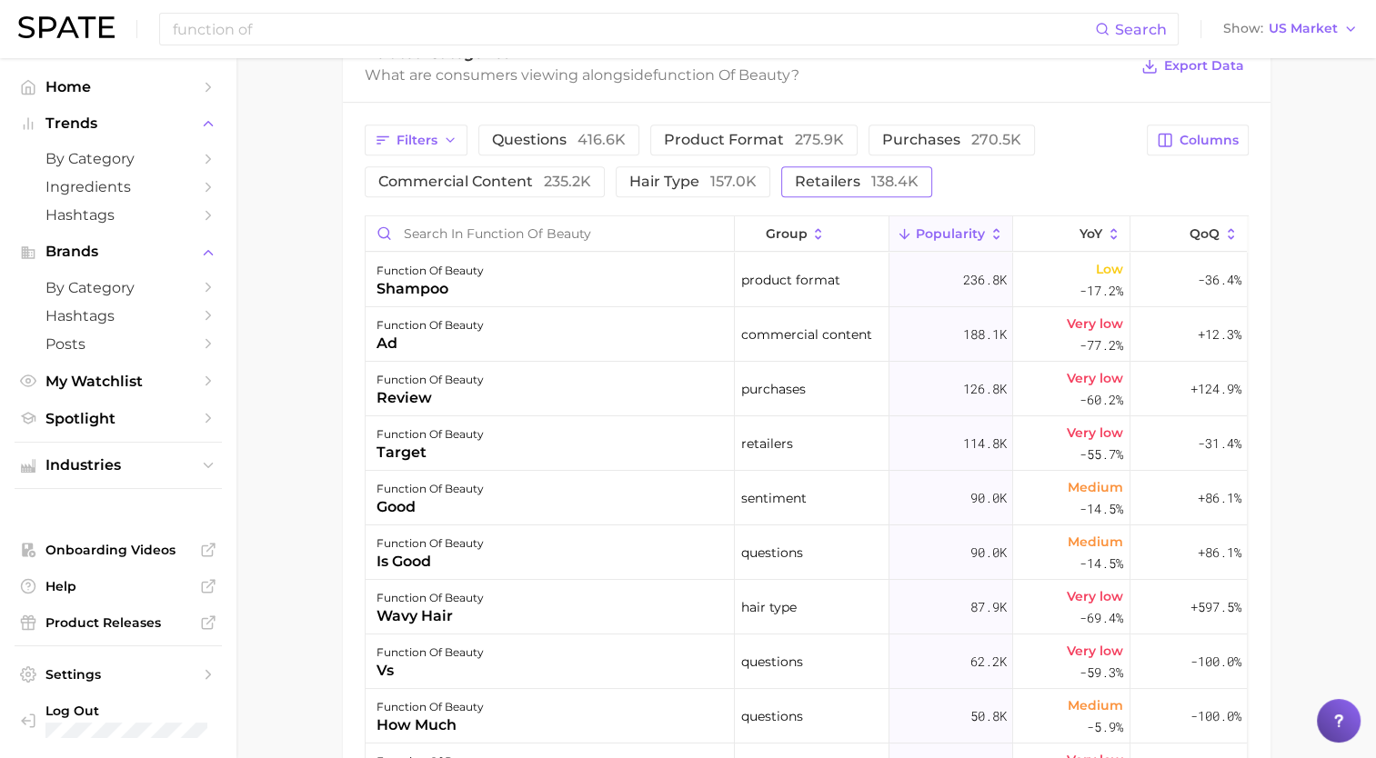
click at [840, 191] on button "retailers 138.4k" at bounding box center [856, 181] width 151 height 31
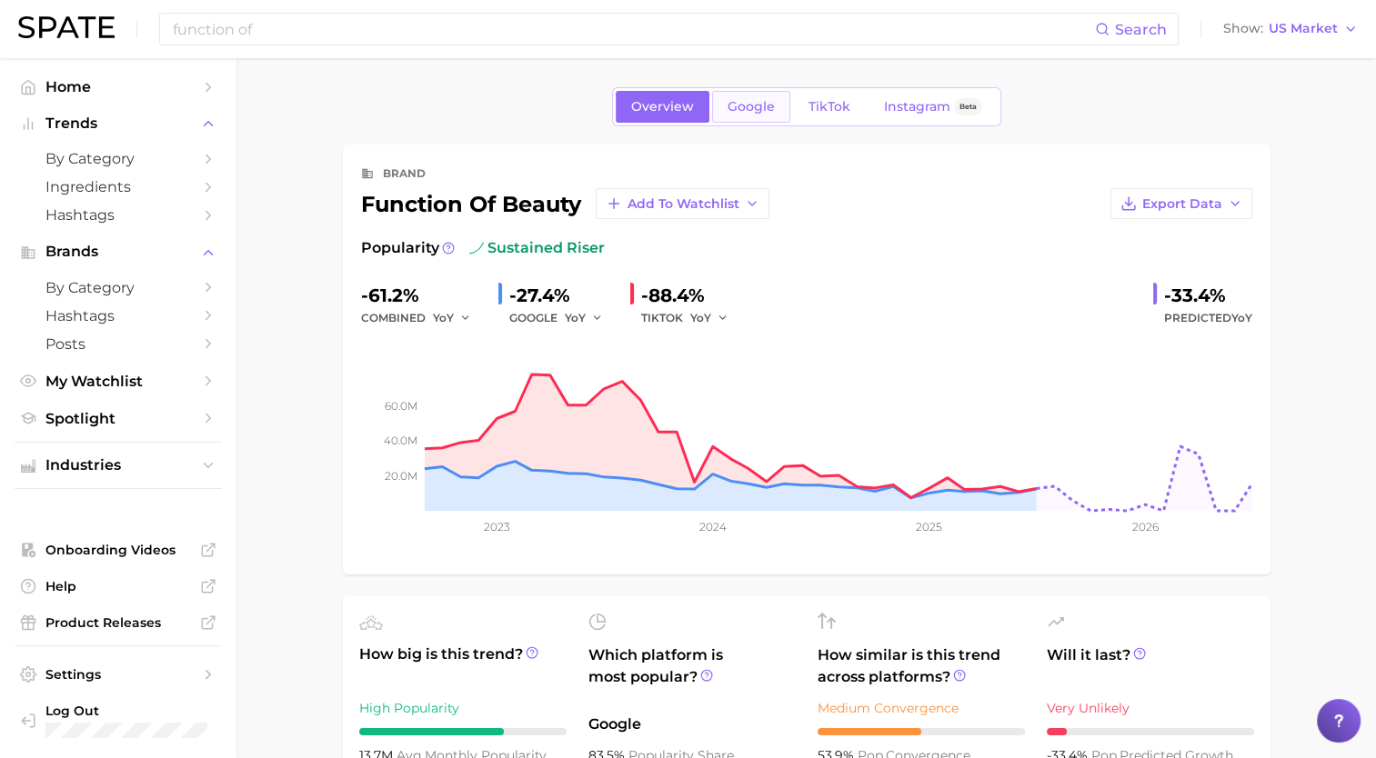
click at [758, 115] on link "Google" at bounding box center [751, 107] width 78 height 32
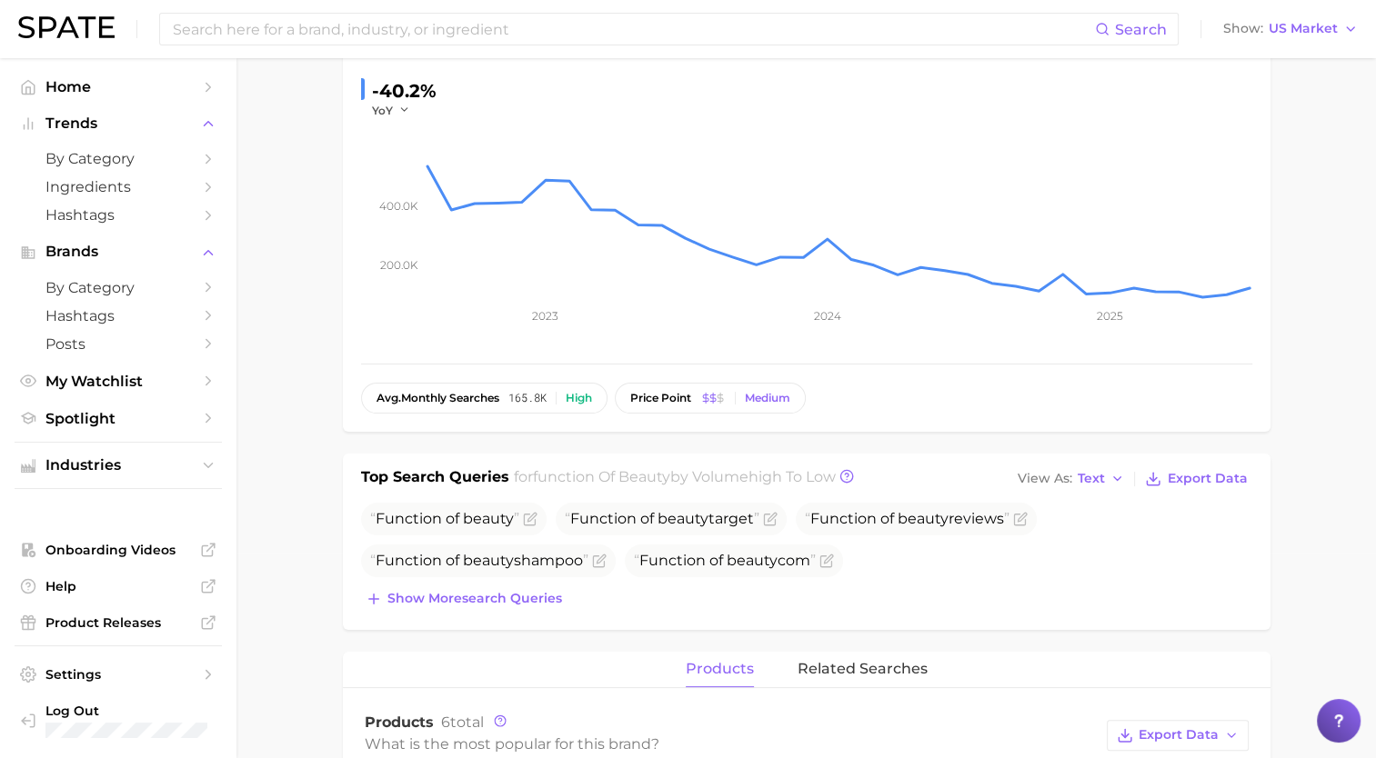
scroll to position [364, 0]
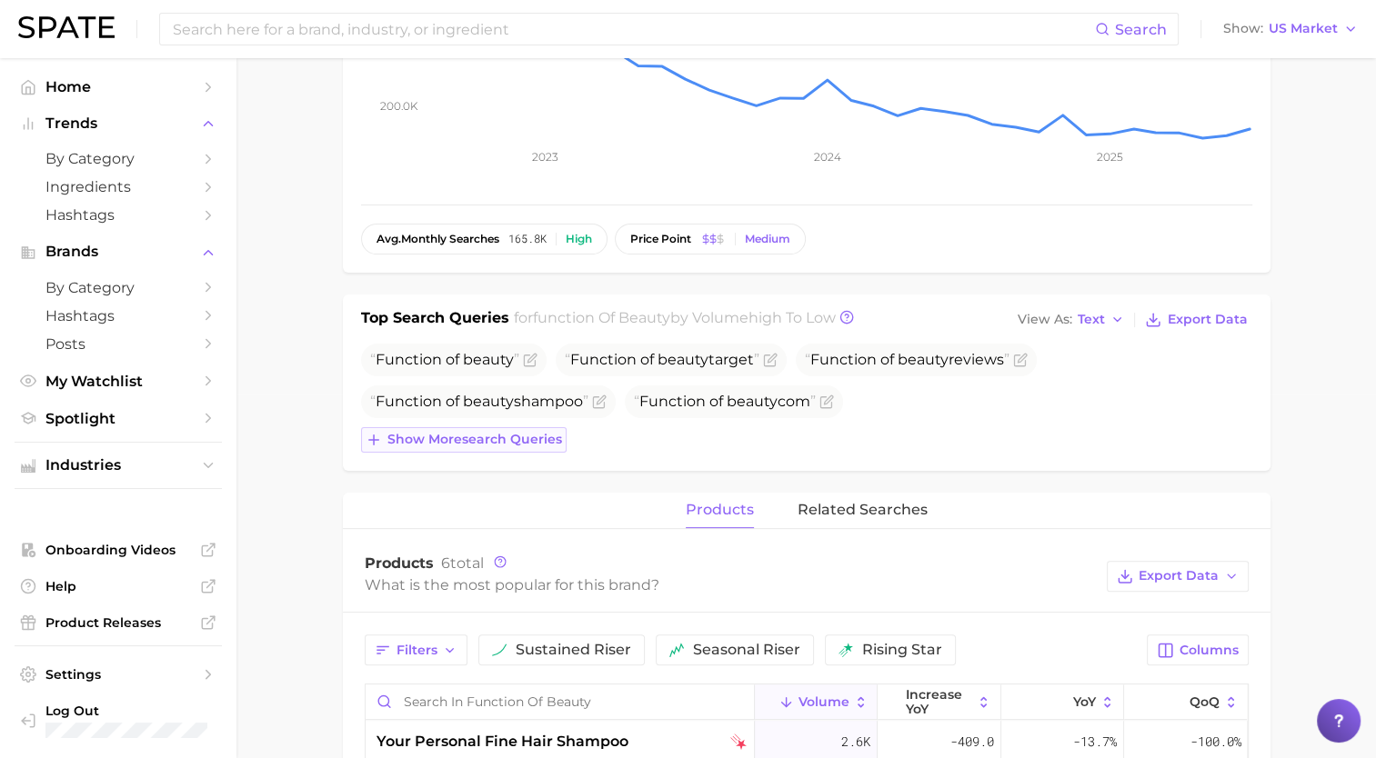
click at [529, 432] on span "Show more search queries" at bounding box center [474, 439] width 175 height 15
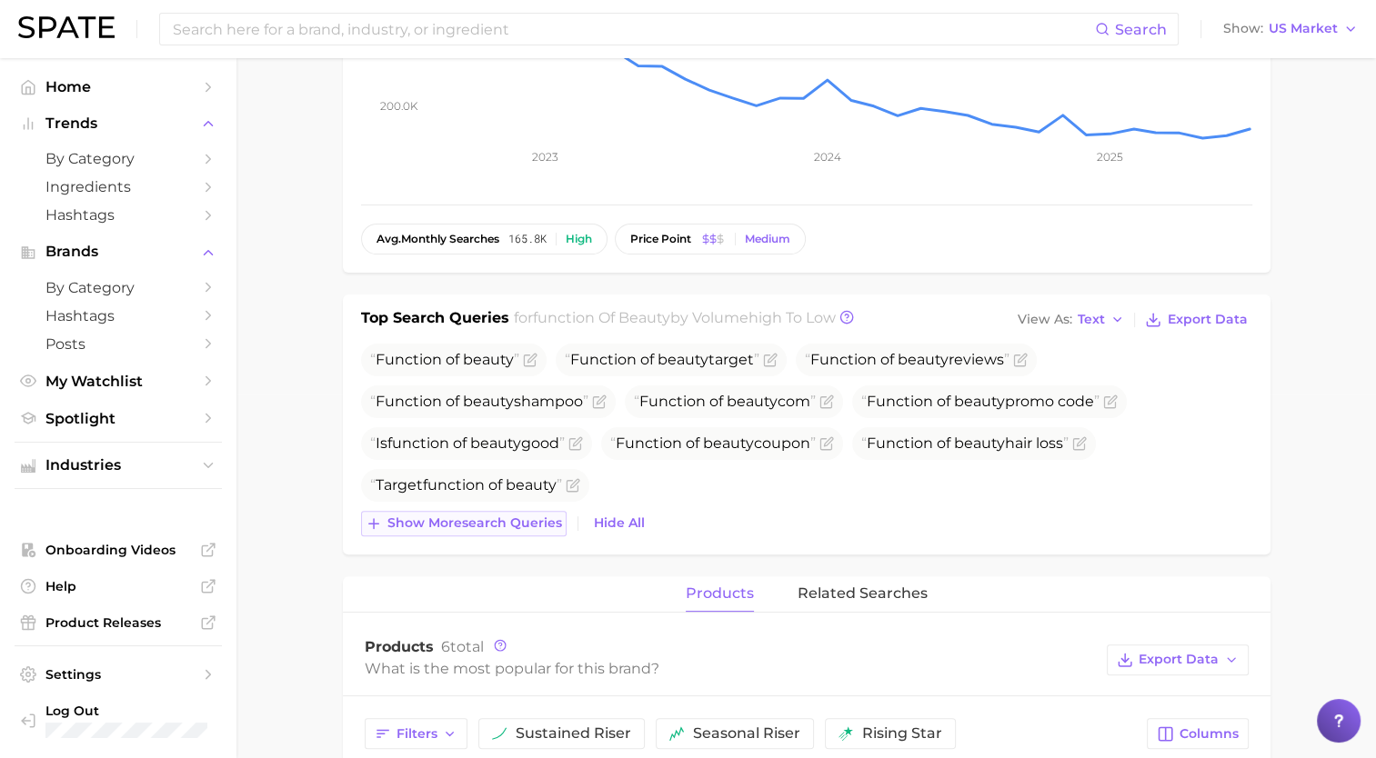
click at [526, 522] on span "Show more search queries" at bounding box center [474, 523] width 175 height 15
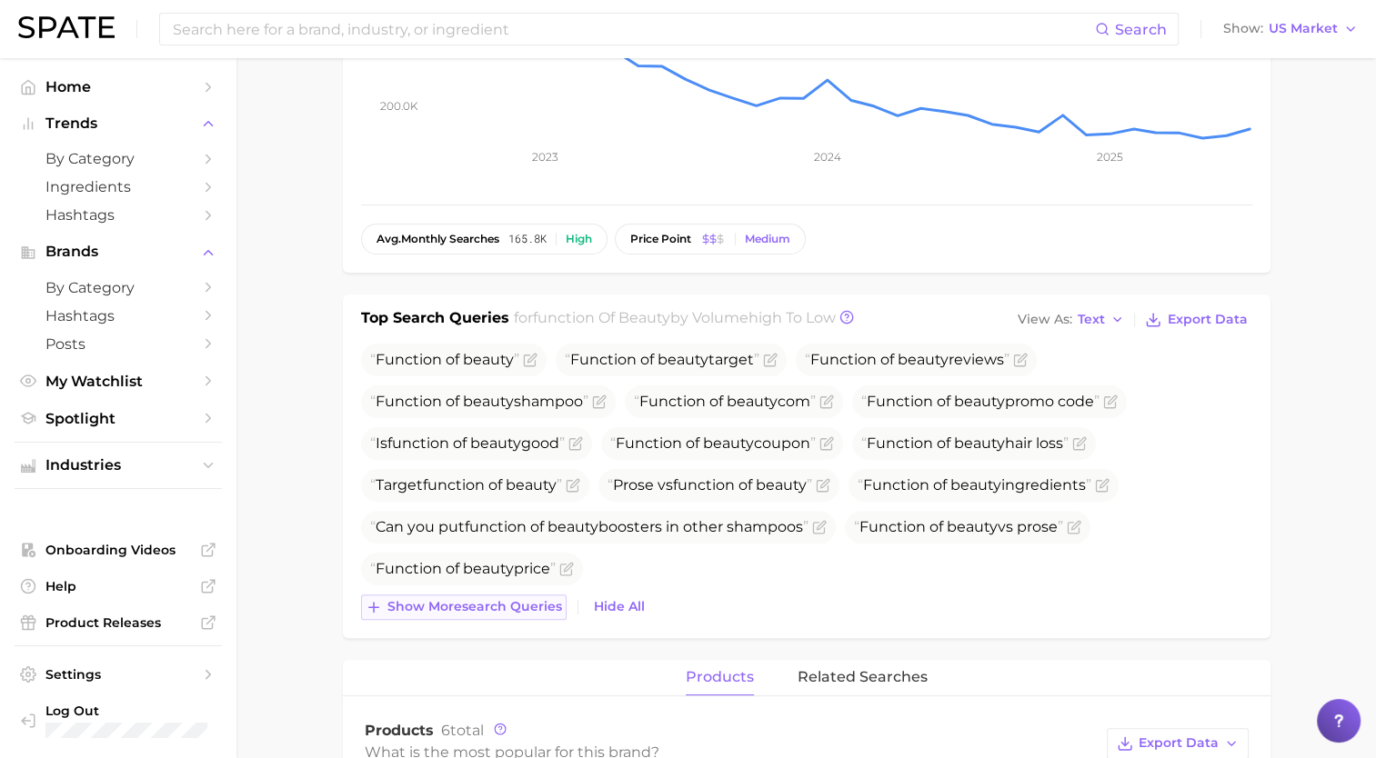
click at [520, 595] on button "Show more search queries" at bounding box center [464, 607] width 206 height 25
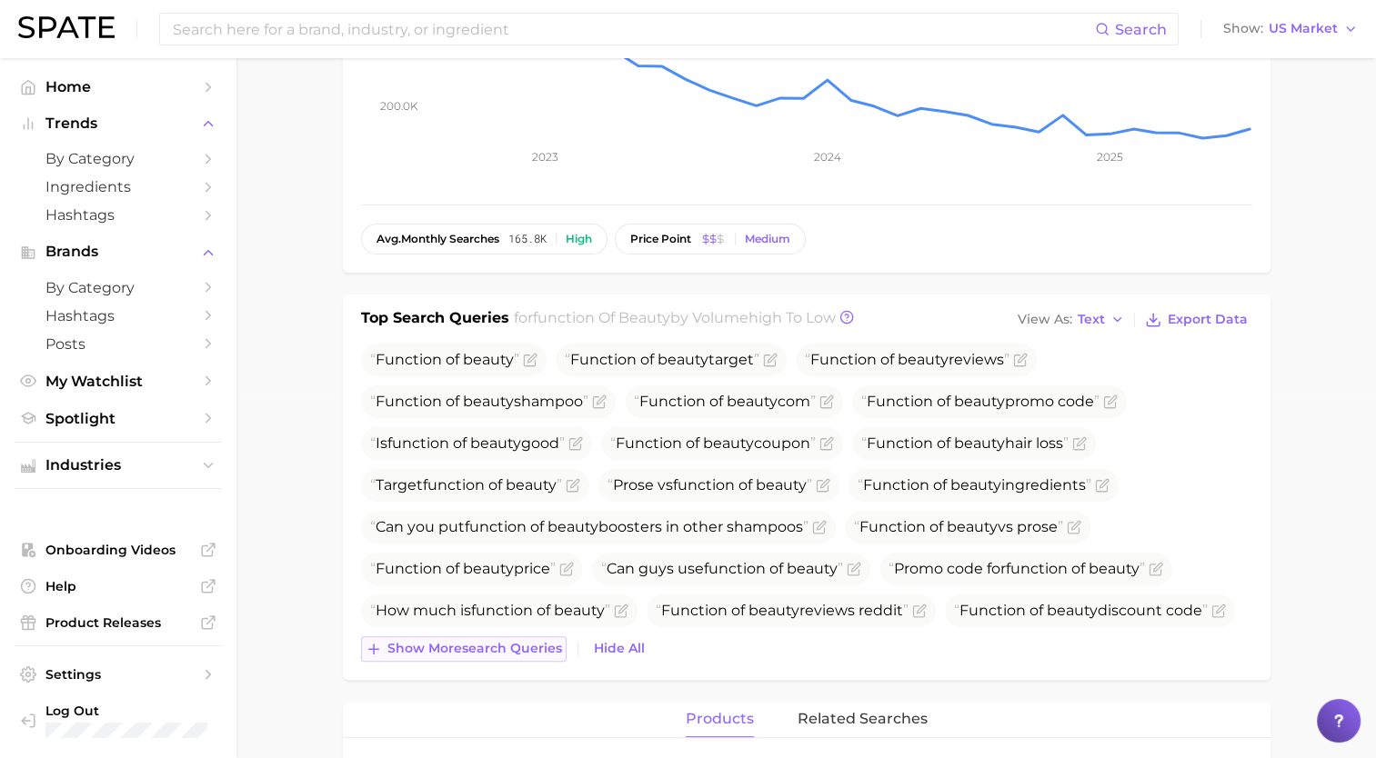
click at [533, 643] on span "Show more search queries" at bounding box center [474, 648] width 175 height 15
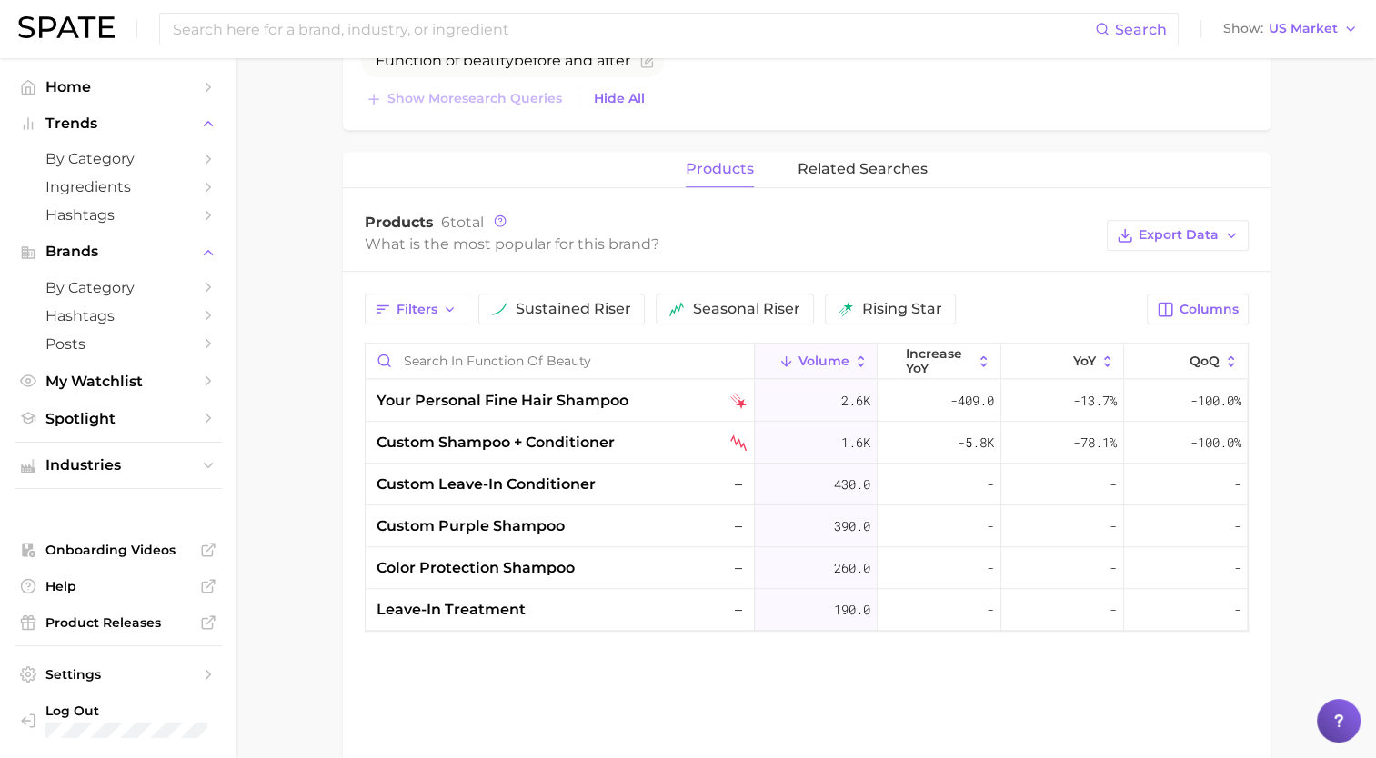
scroll to position [1000, 0]
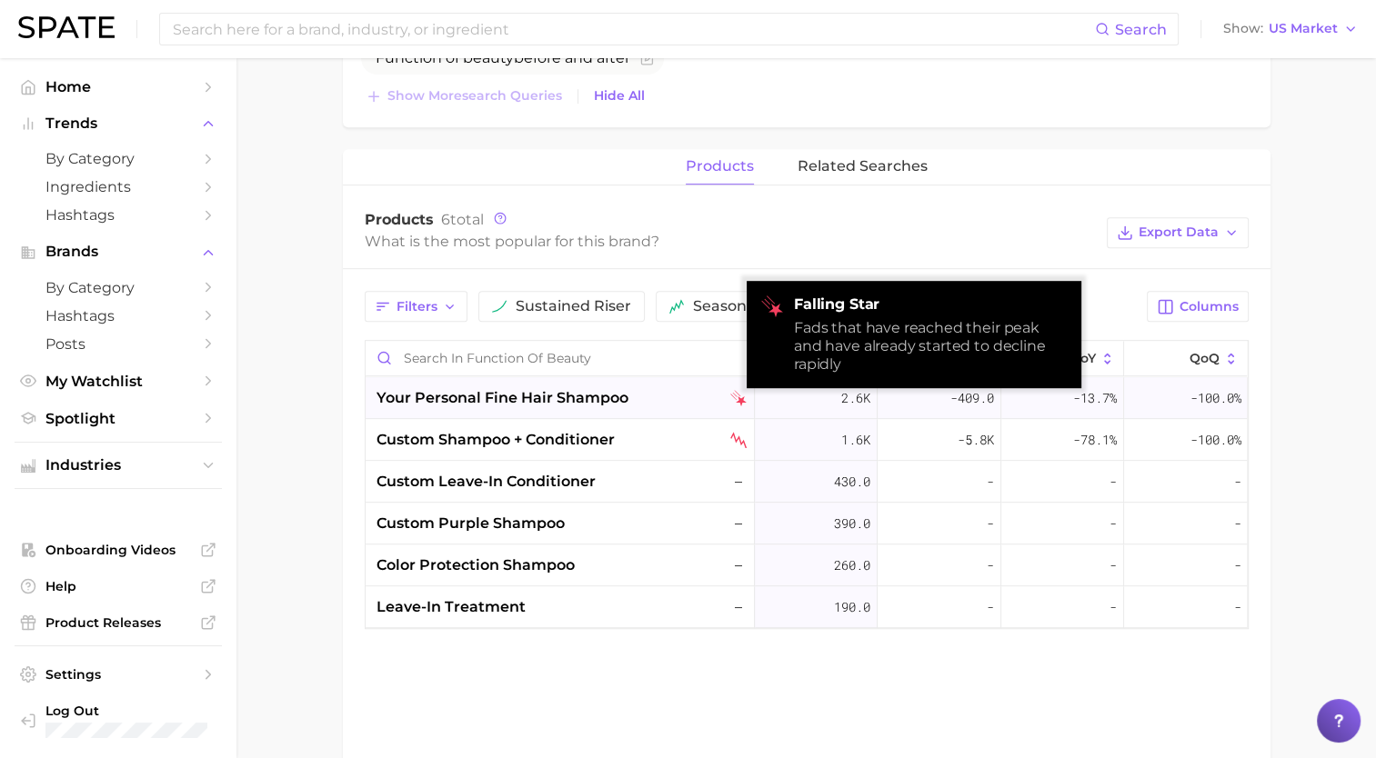
click at [741, 395] on img at bounding box center [738, 398] width 16 height 16
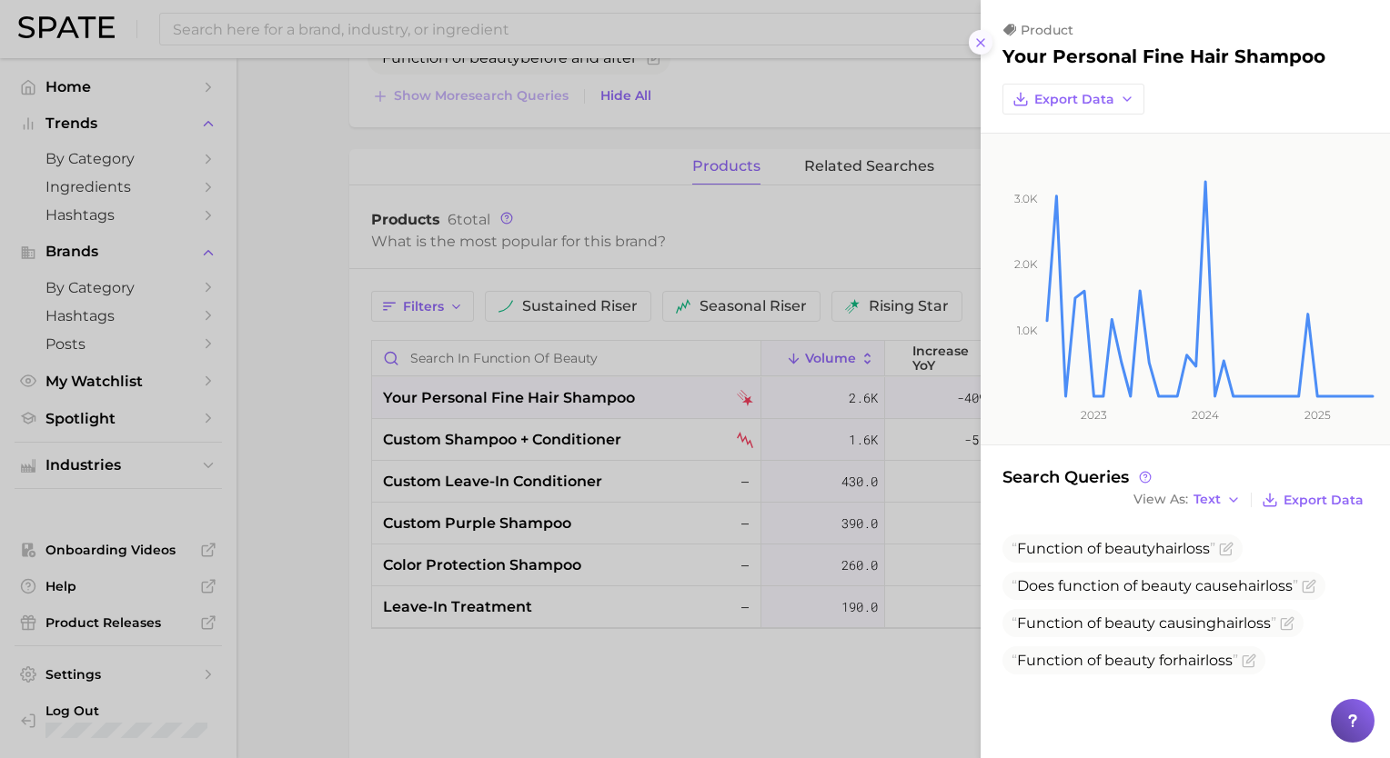
click at [988, 45] on button at bounding box center [981, 42] width 25 height 25
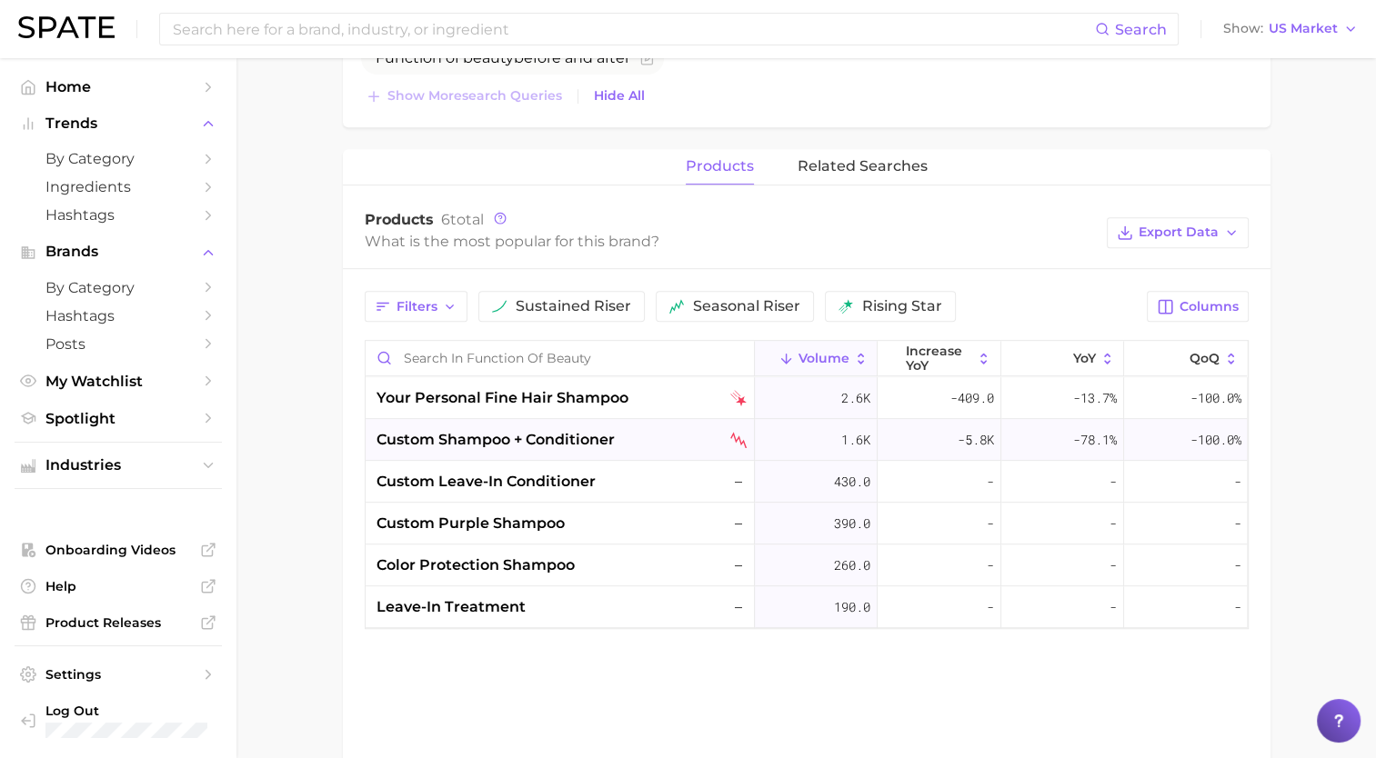
click at [732, 433] on img at bounding box center [738, 440] width 16 height 16
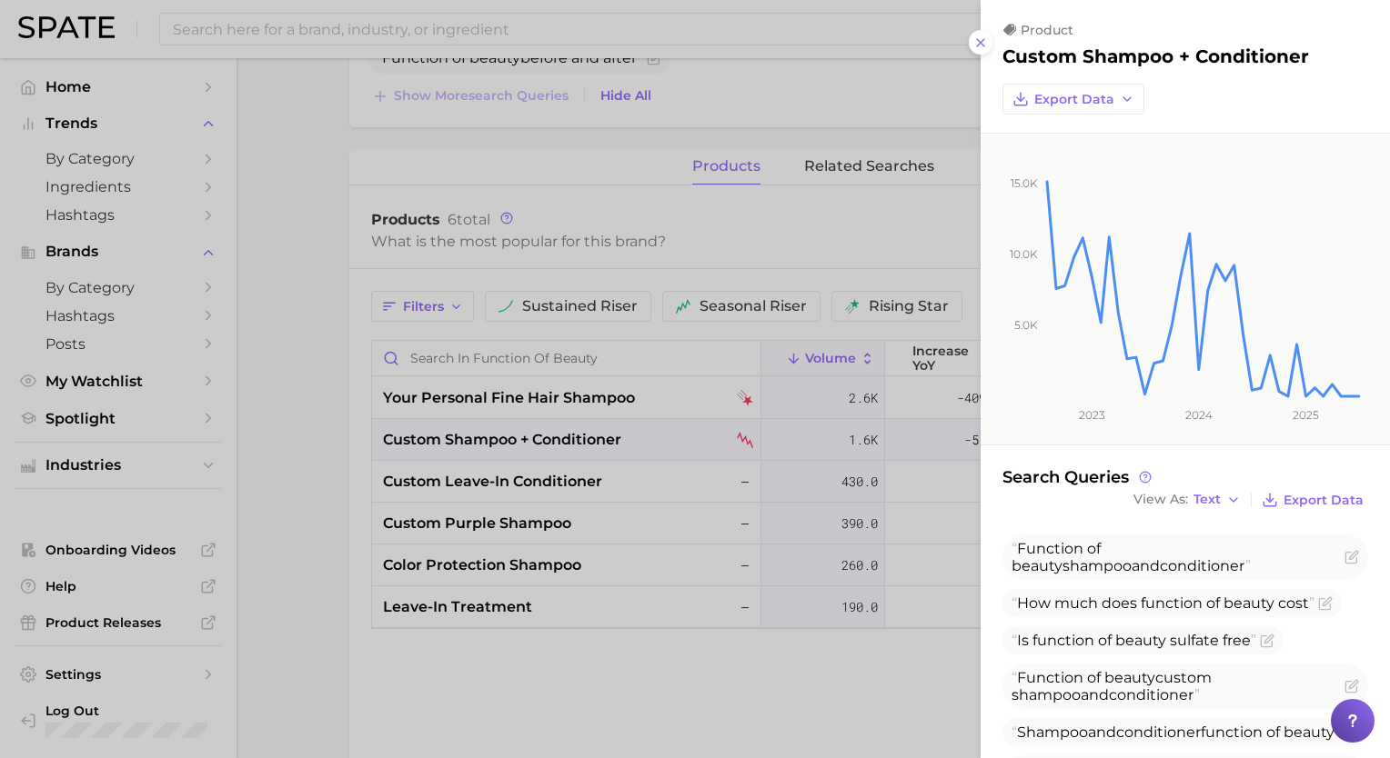
click at [727, 545] on div at bounding box center [695, 379] width 1390 height 758
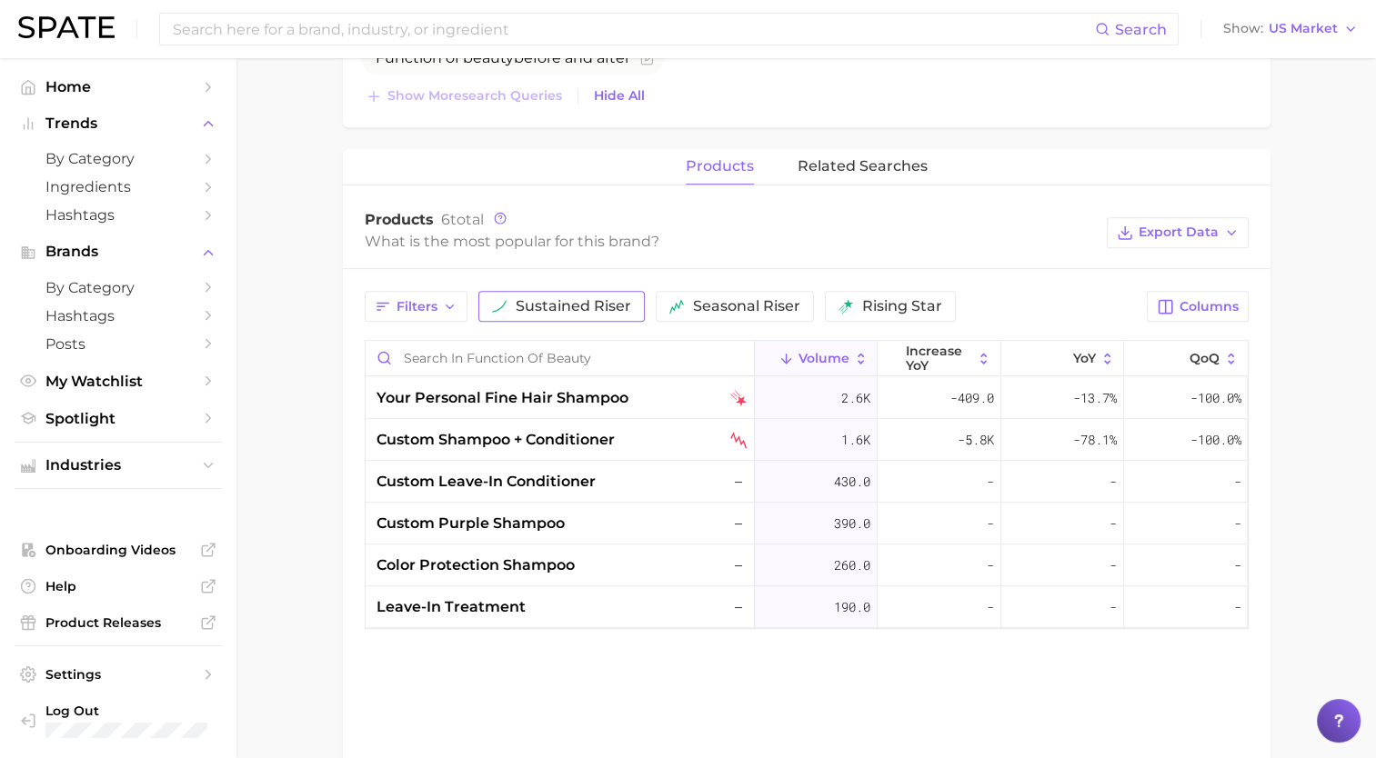
click at [590, 299] on span "sustained riser" at bounding box center [574, 306] width 116 height 15
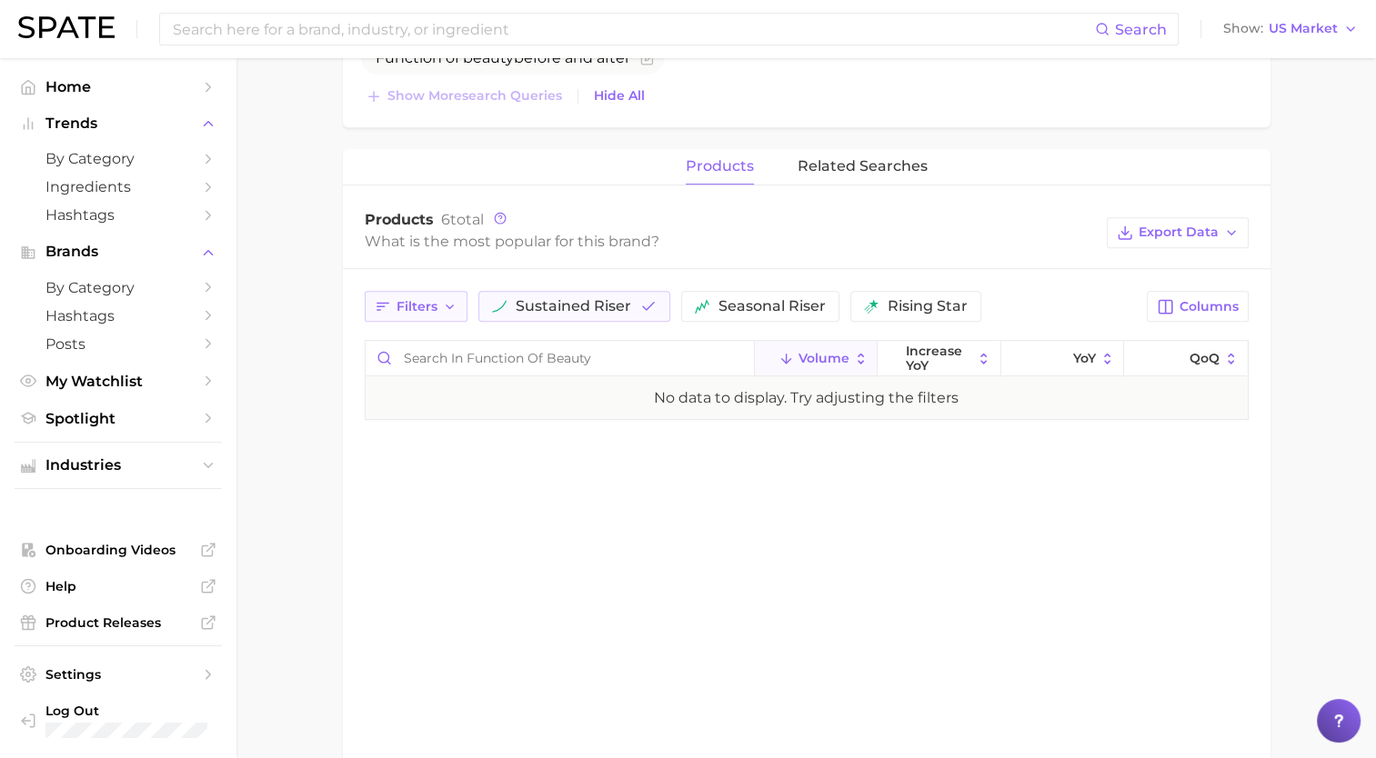
click at [416, 318] on button "Filters" at bounding box center [416, 306] width 103 height 31
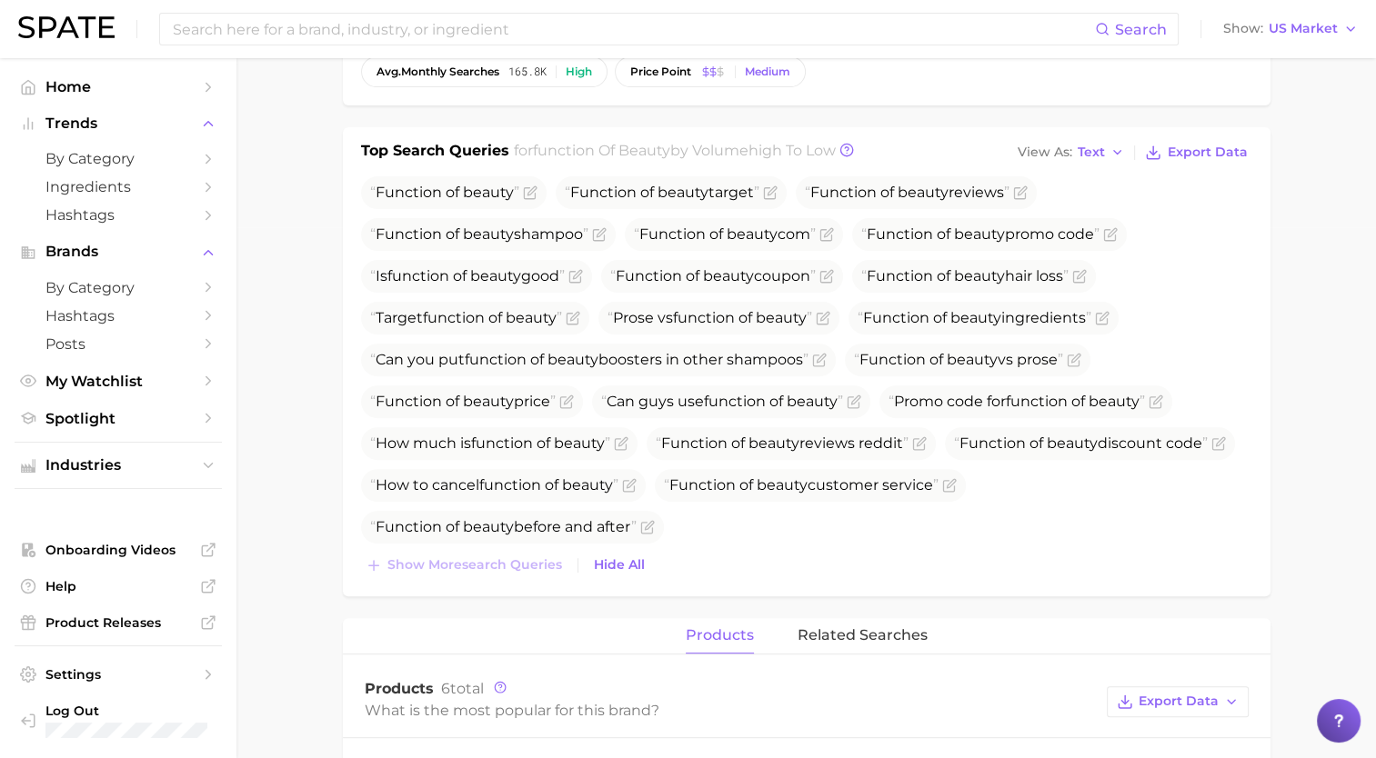
scroll to position [546, 0]
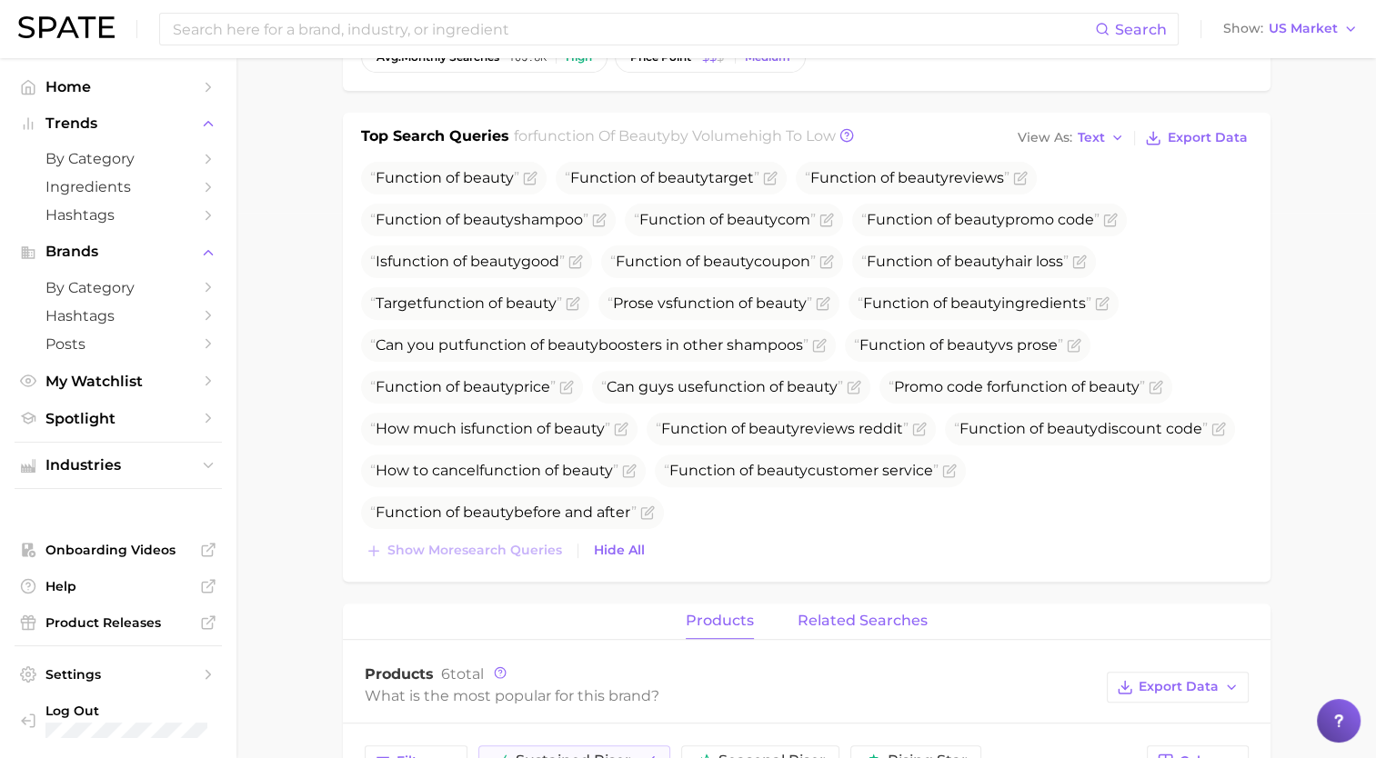
click at [837, 618] on span "related searches" at bounding box center [863, 621] width 130 height 16
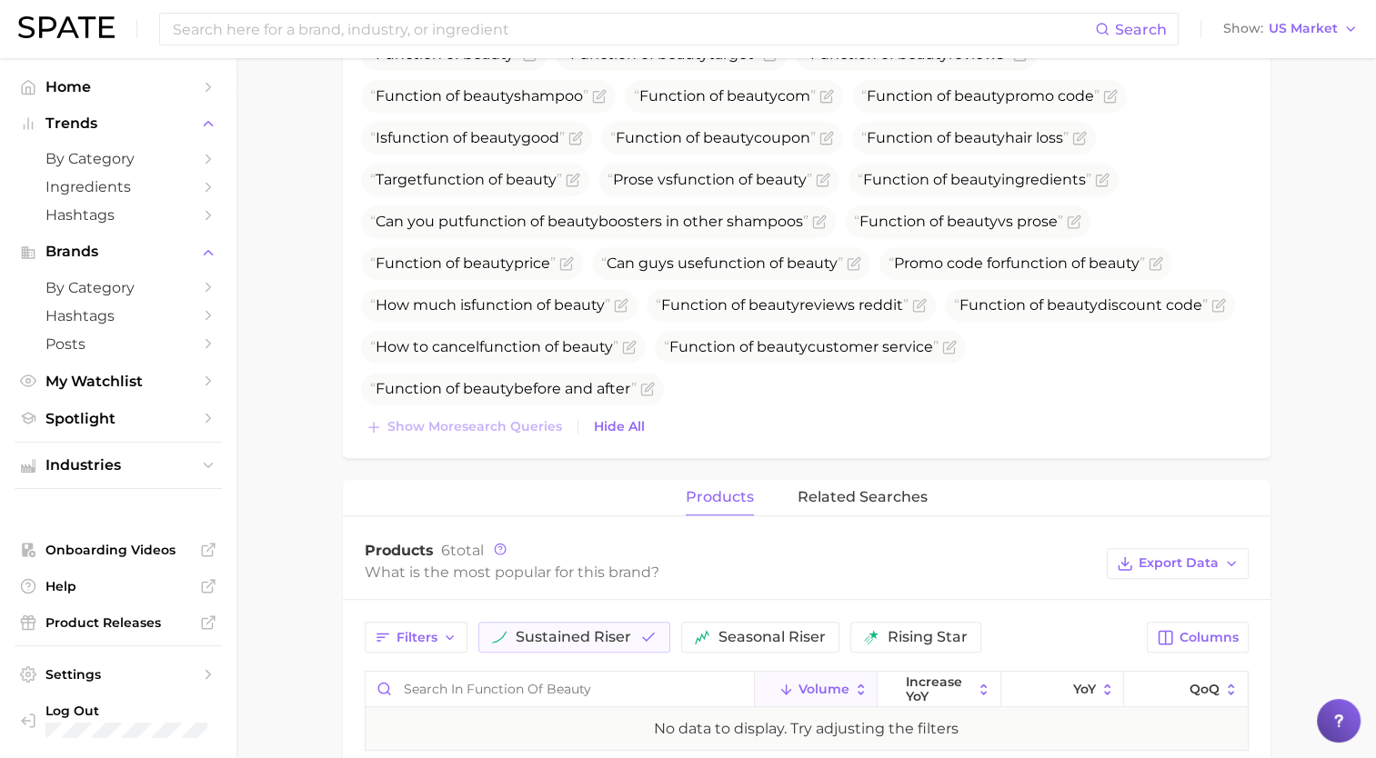
scroll to position [909, 0]
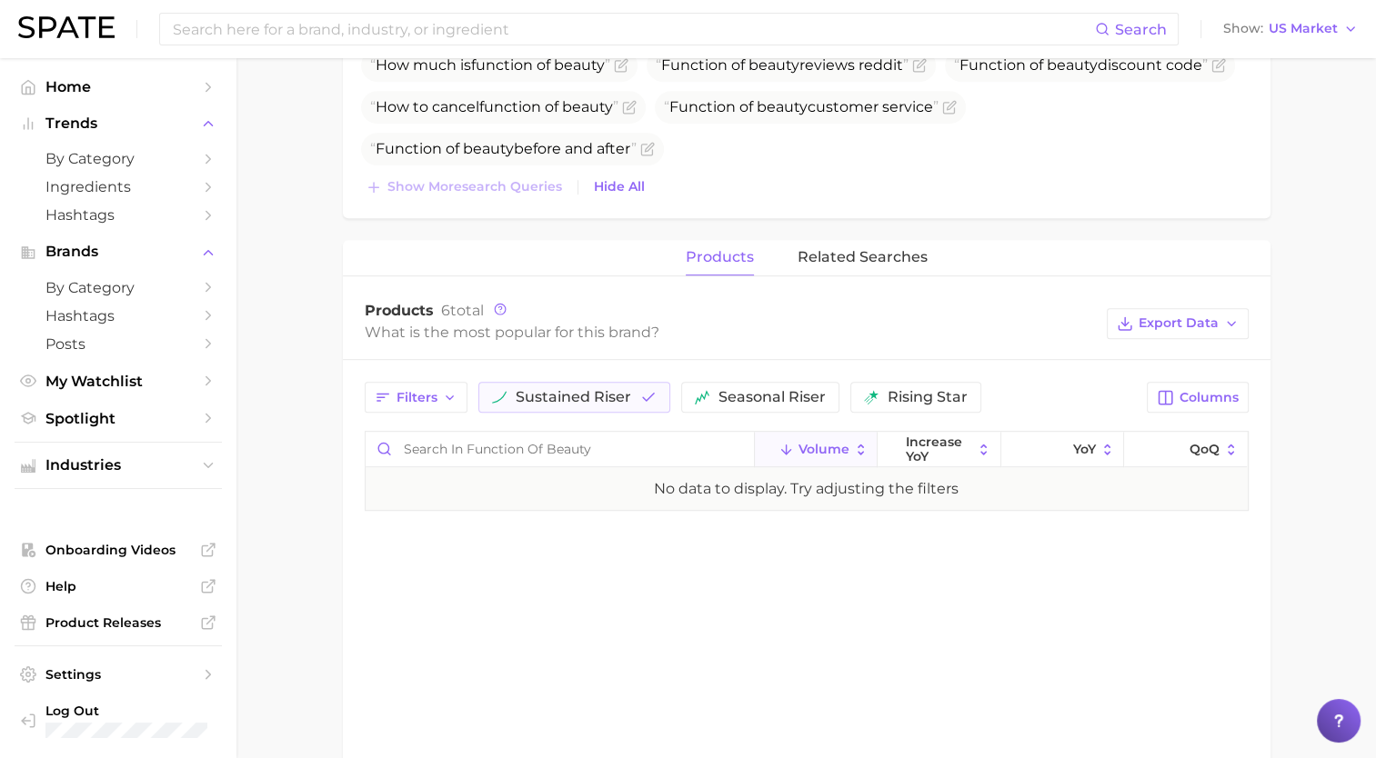
click at [722, 265] on button "products" at bounding box center [720, 257] width 68 height 35
click at [549, 395] on span "sustained riser" at bounding box center [574, 397] width 116 height 15
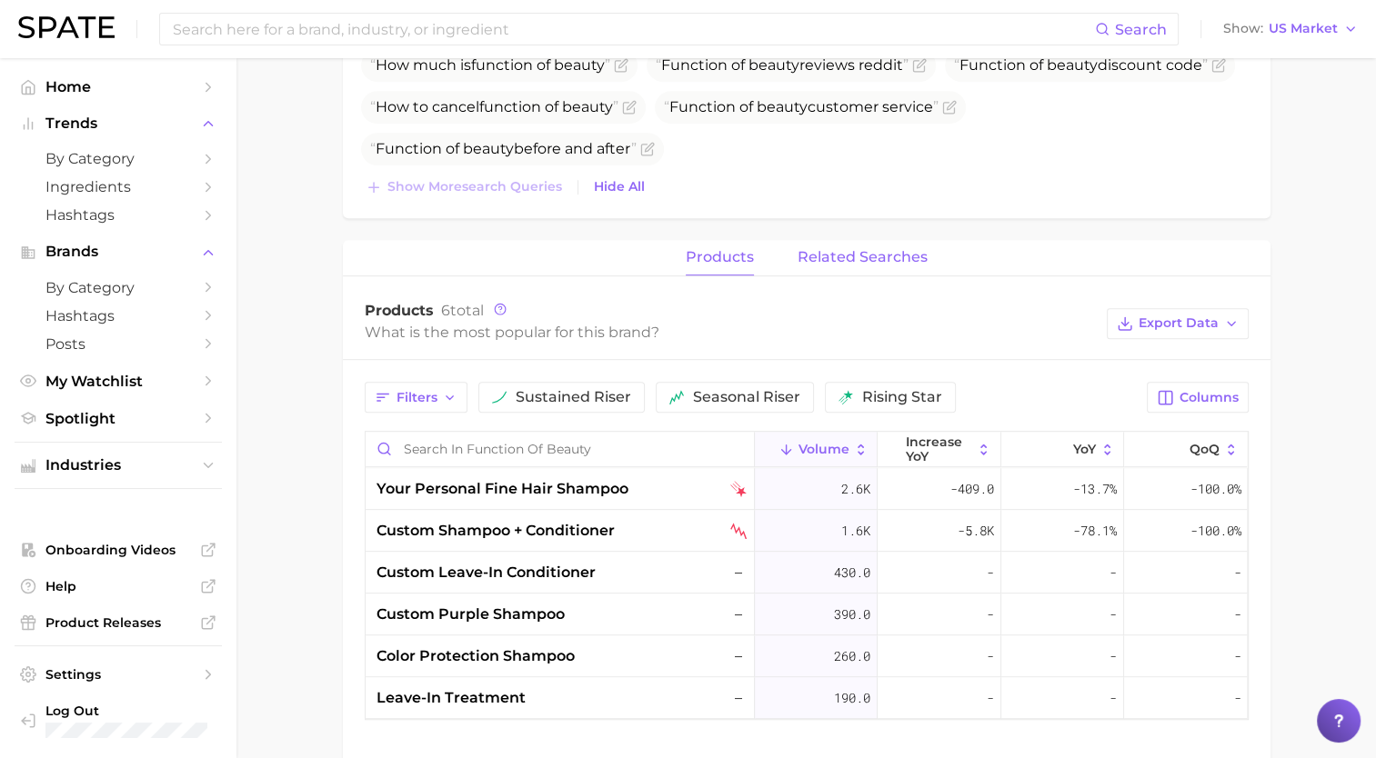
click at [893, 256] on span "related searches" at bounding box center [863, 257] width 130 height 16
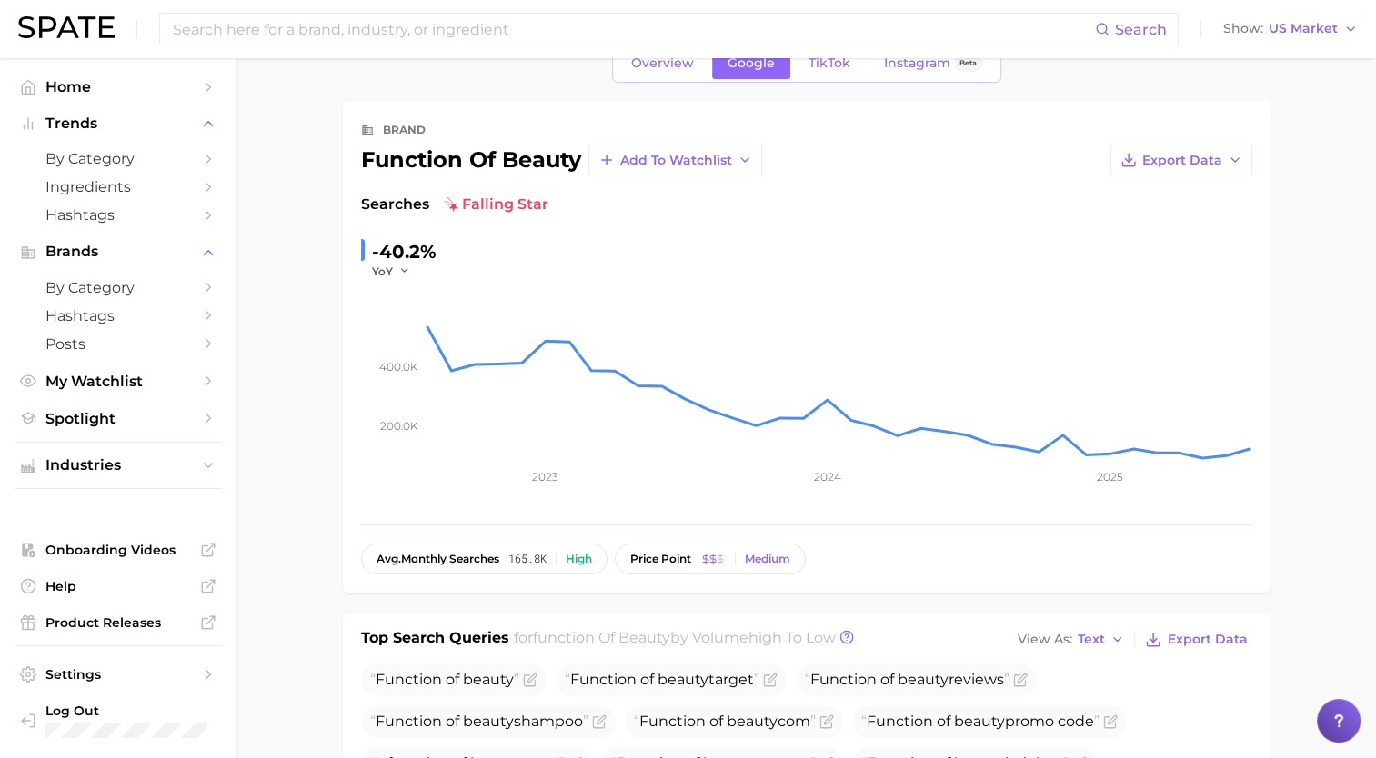
scroll to position [0, 0]
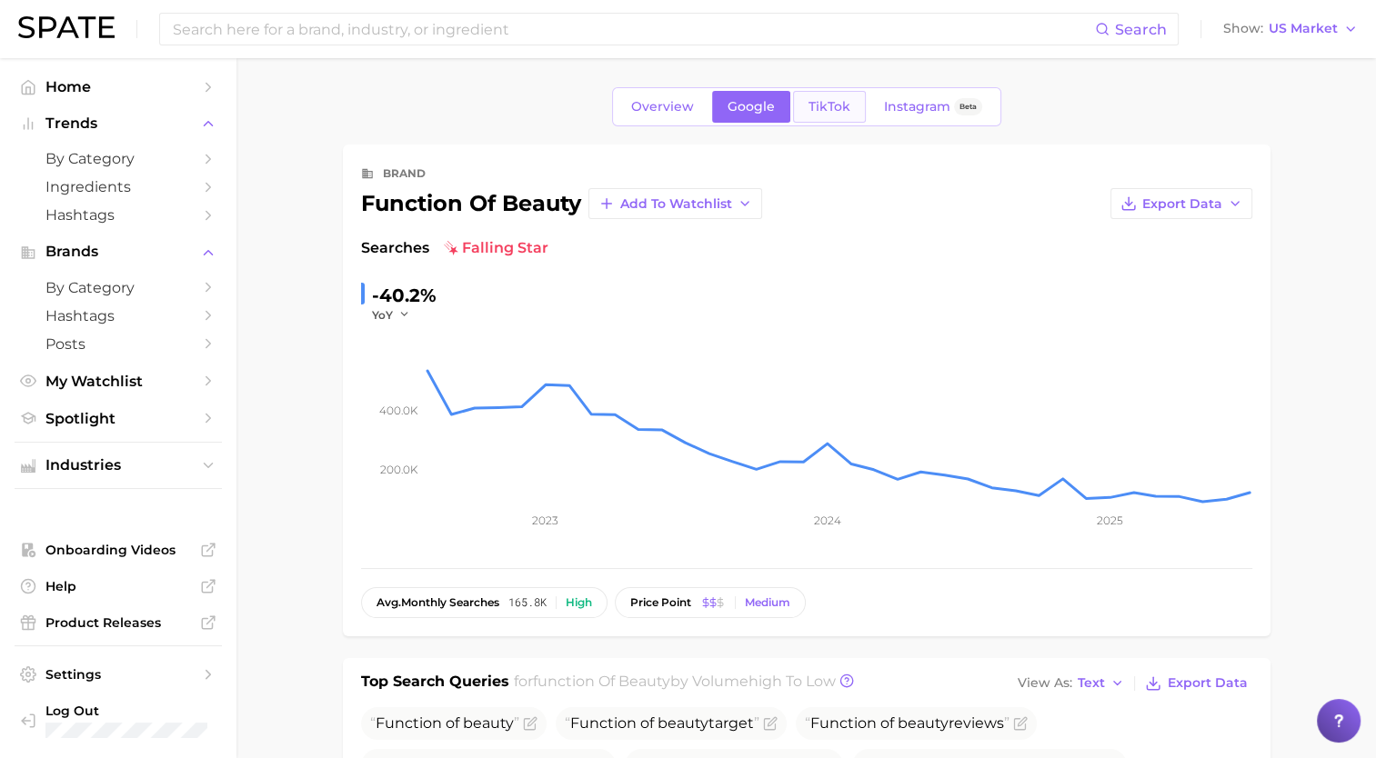
click at [824, 111] on span "TikTok" at bounding box center [830, 106] width 42 height 15
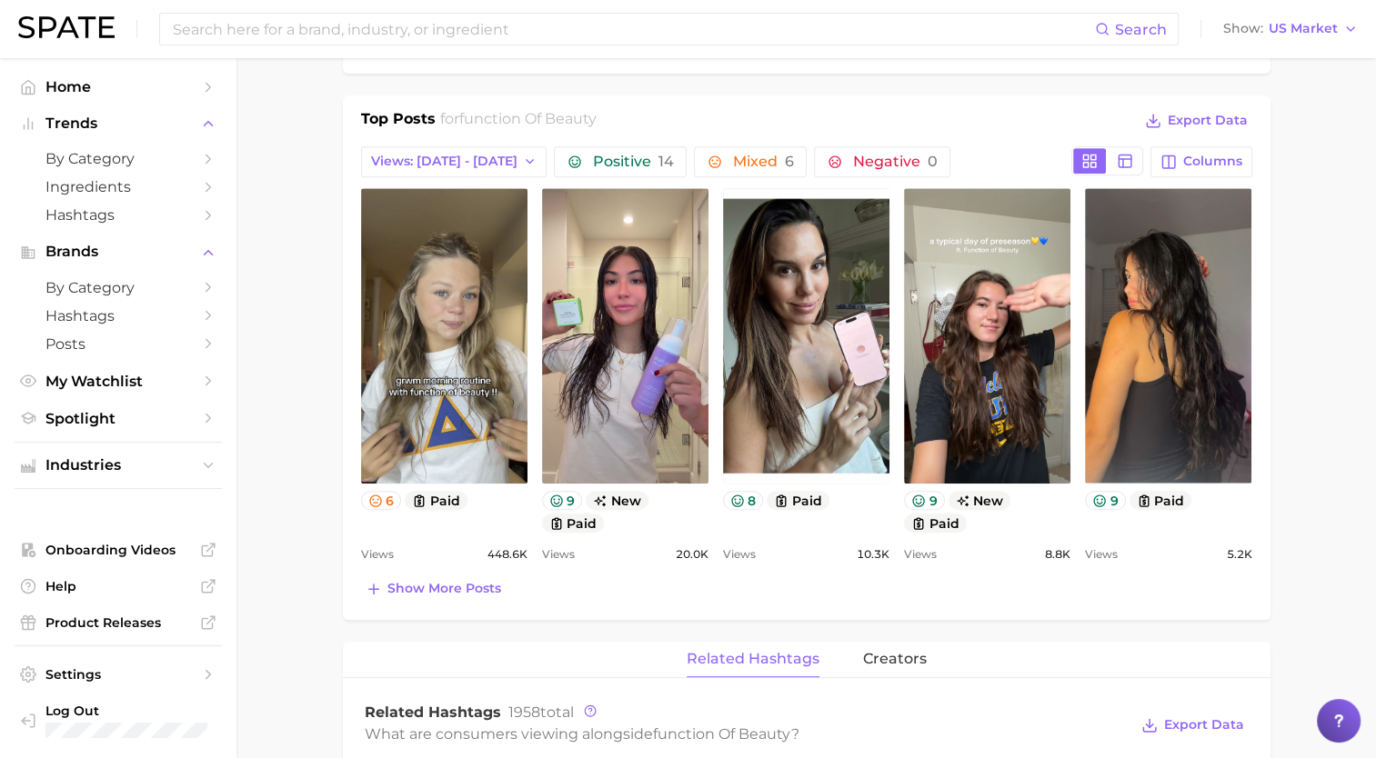
scroll to position [1091, 0]
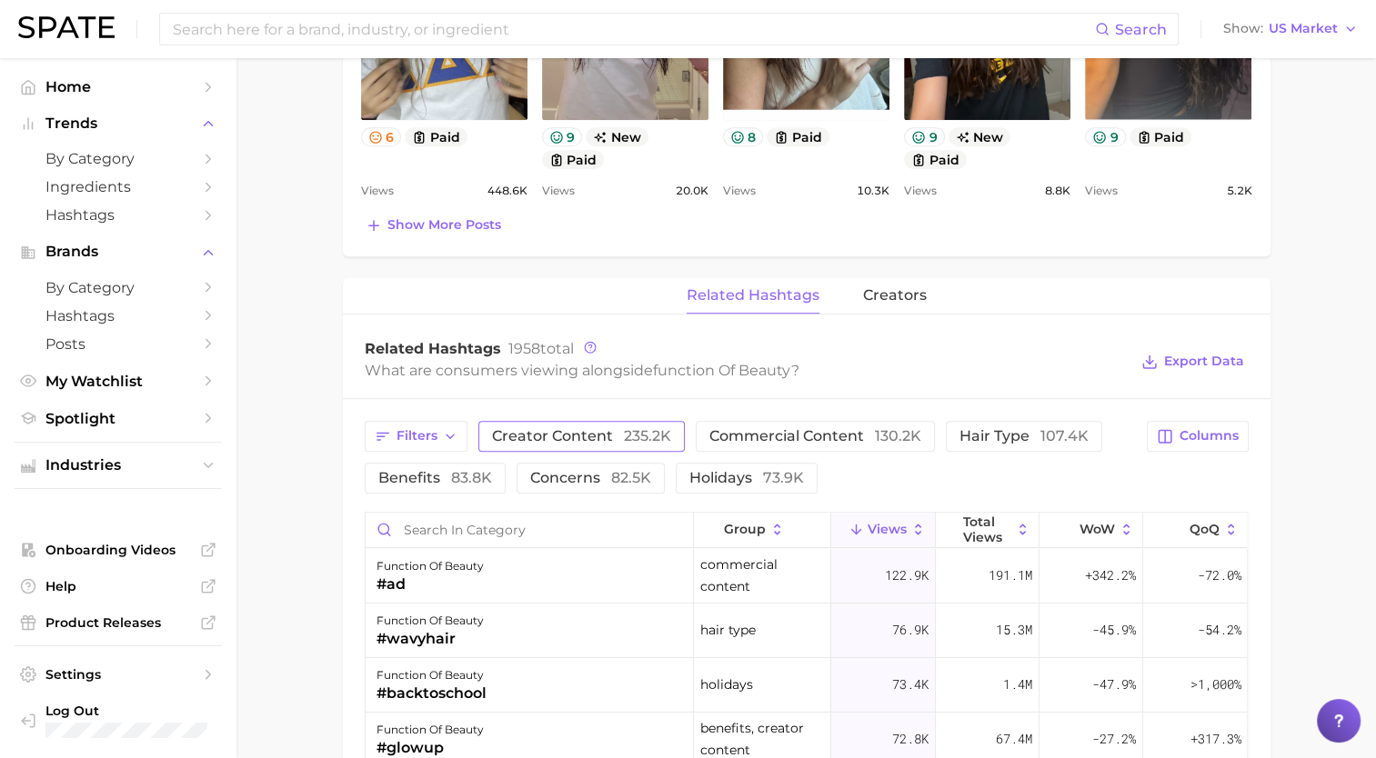
click at [592, 429] on span "creator content 235.2k" at bounding box center [581, 436] width 179 height 15
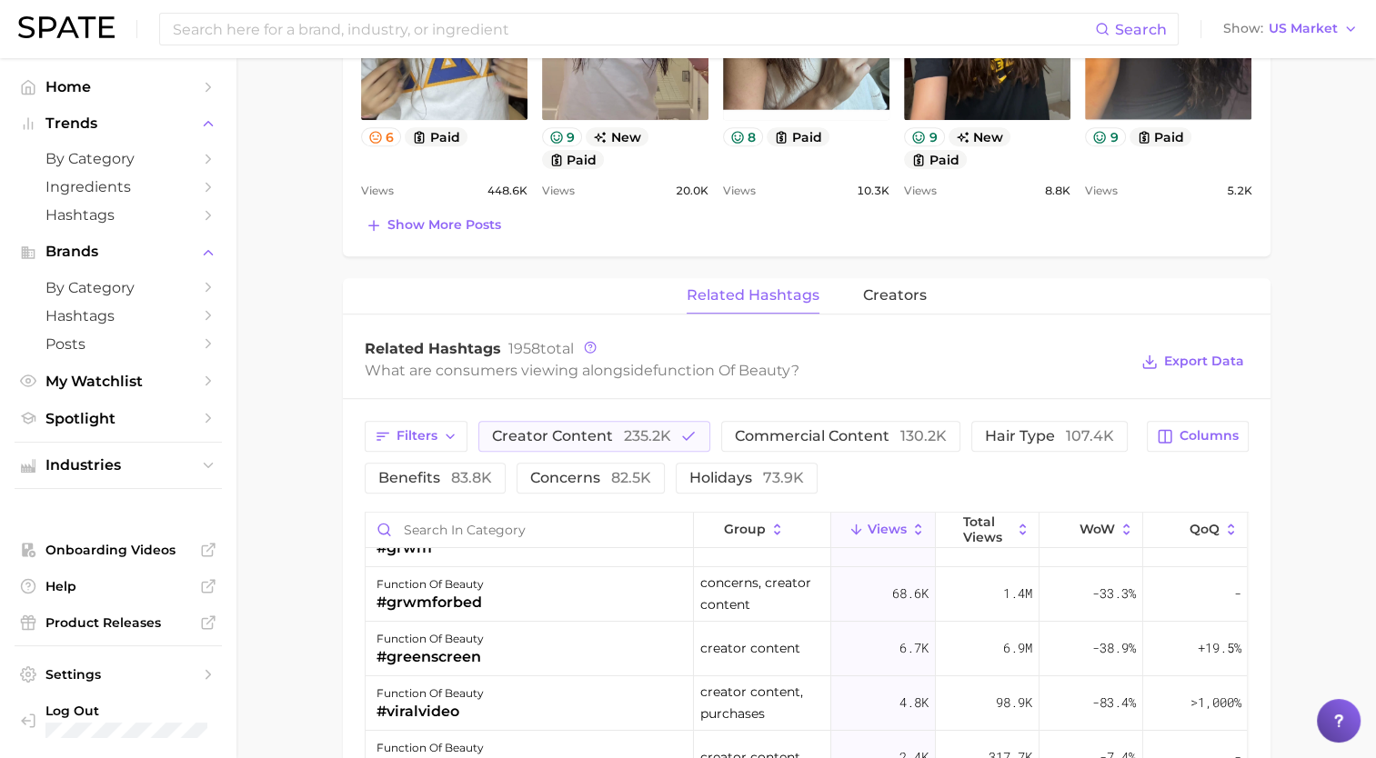
scroll to position [0, 0]
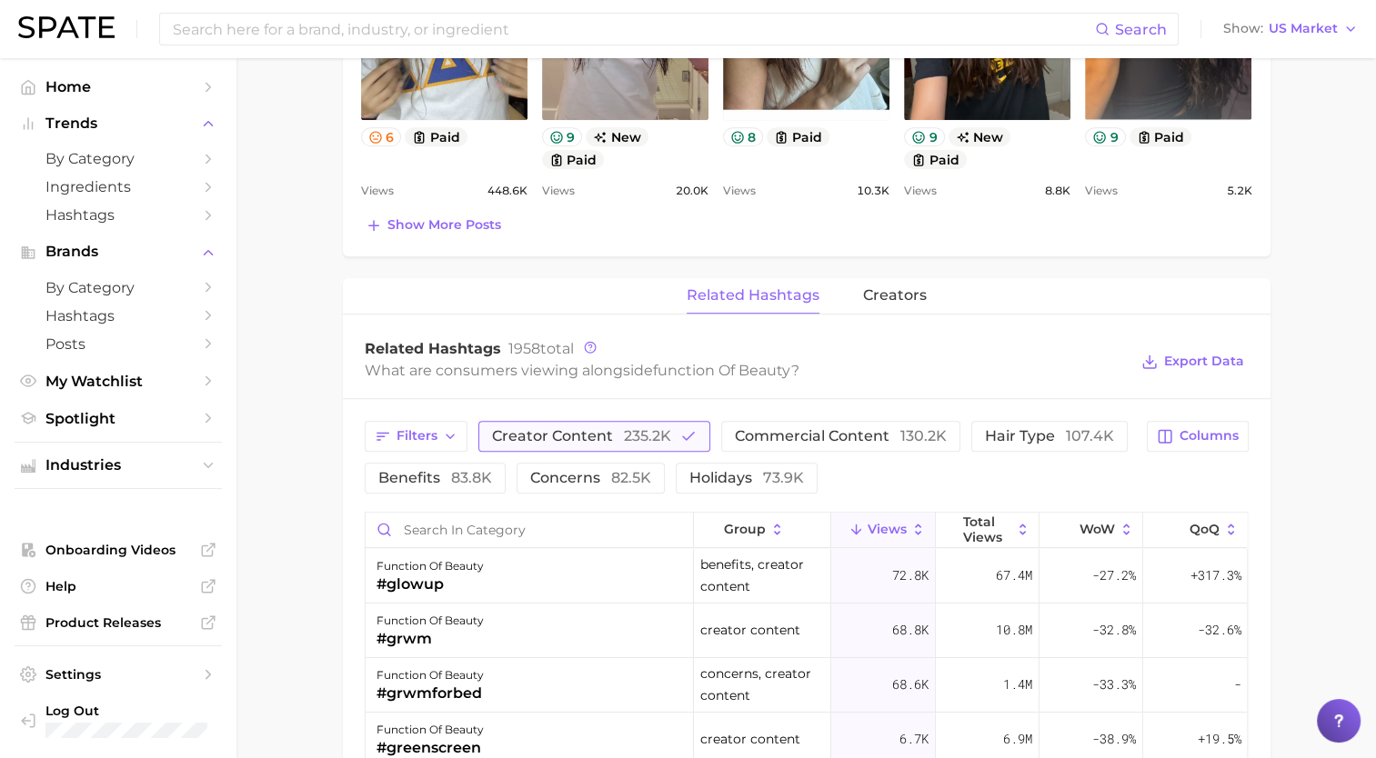
click at [648, 429] on span "235.2k" at bounding box center [647, 435] width 47 height 17
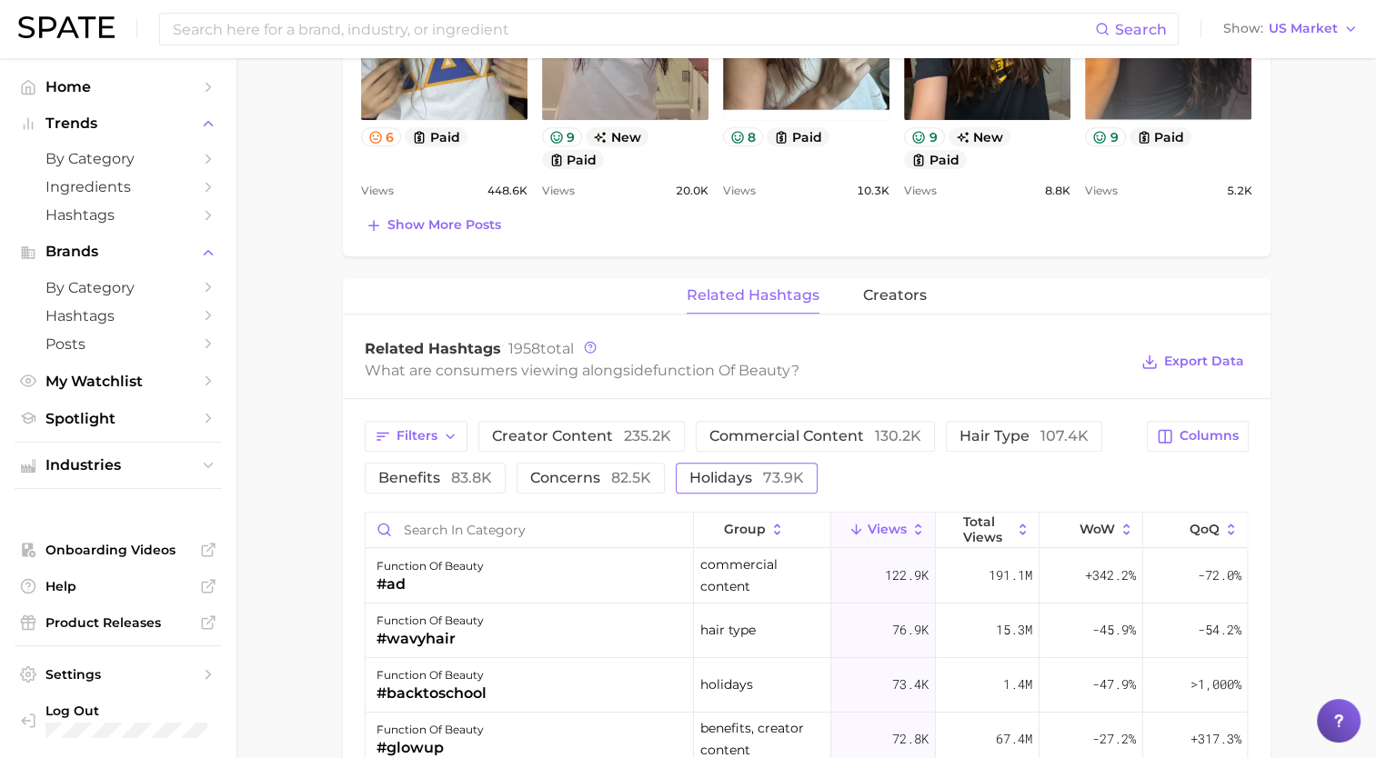
click at [704, 477] on span "holidays 73.9k" at bounding box center [746, 478] width 115 height 15
click at [705, 477] on span "holidays 73.9k" at bounding box center [746, 478] width 115 height 15
click at [492, 476] on button "benefits 83.8k" at bounding box center [435, 478] width 141 height 31
click at [566, 481] on span "concerns 82.5k" at bounding box center [616, 478] width 121 height 15
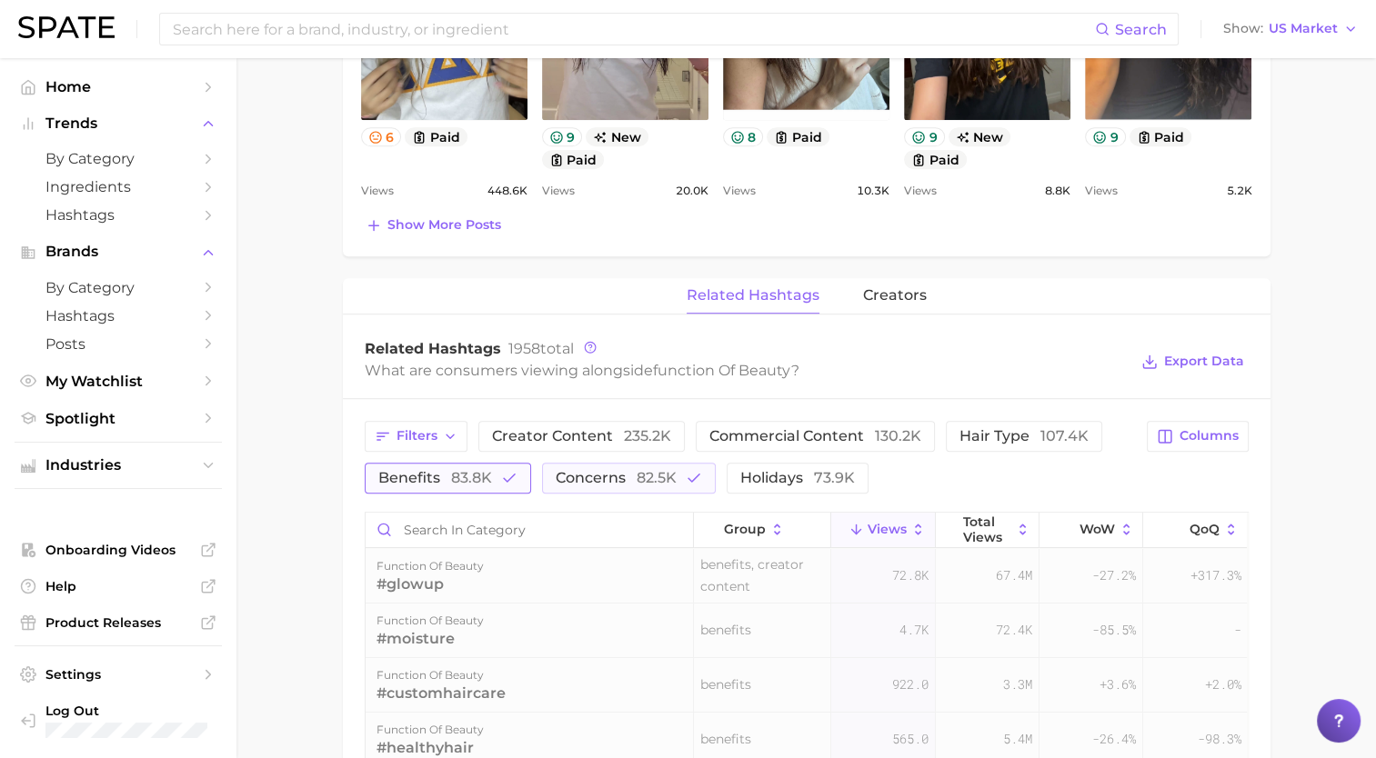
click at [459, 475] on span "83.8k" at bounding box center [471, 477] width 41 height 17
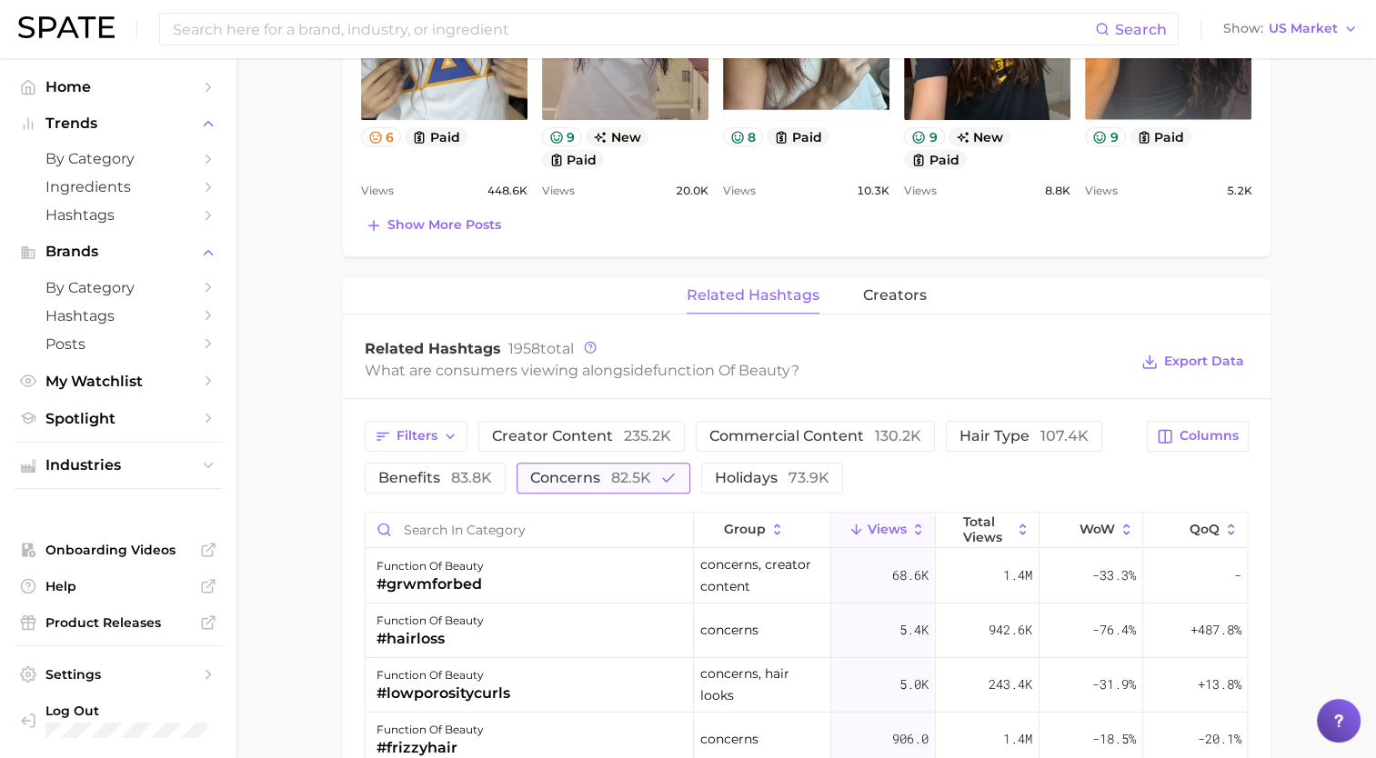
click at [608, 471] on span "concerns 82.5k" at bounding box center [590, 478] width 121 height 15
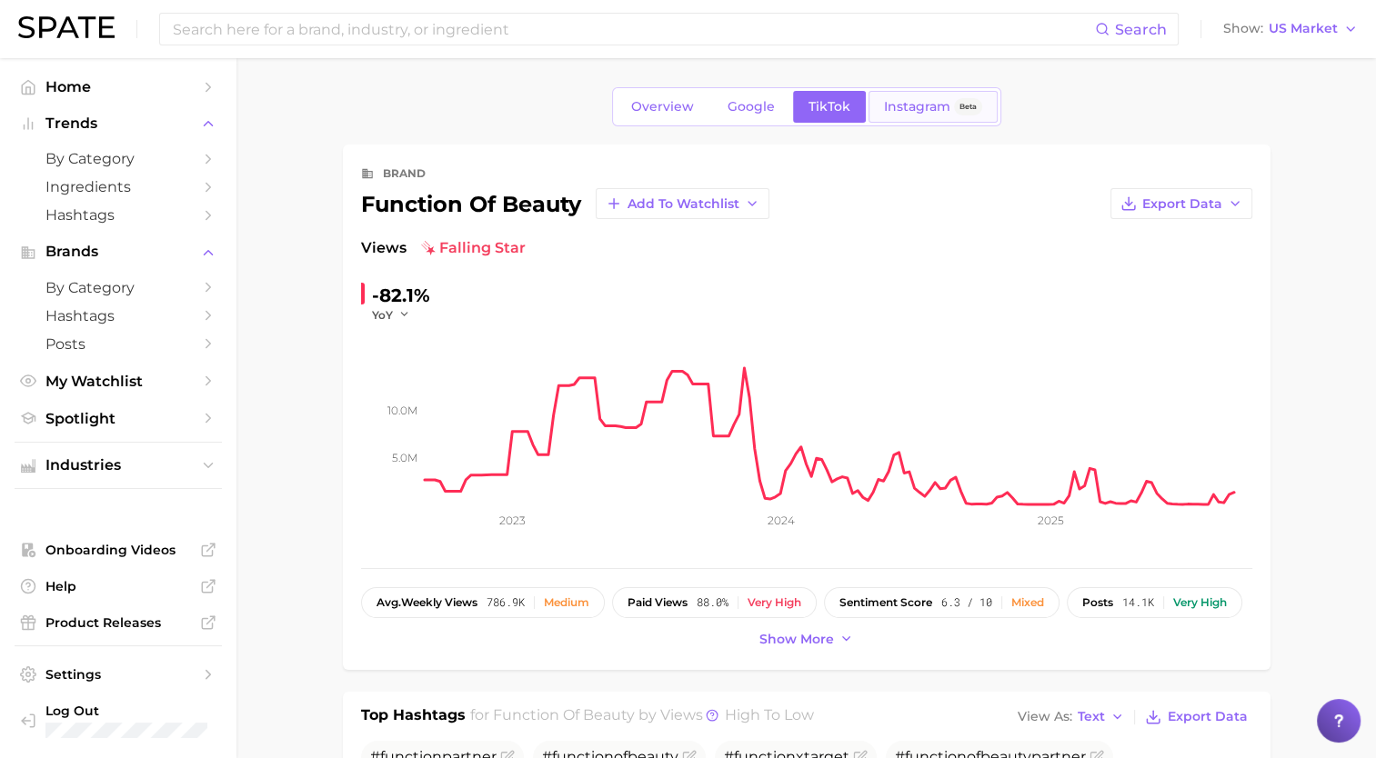
click at [893, 114] on span "Instagram" at bounding box center [917, 106] width 66 height 15
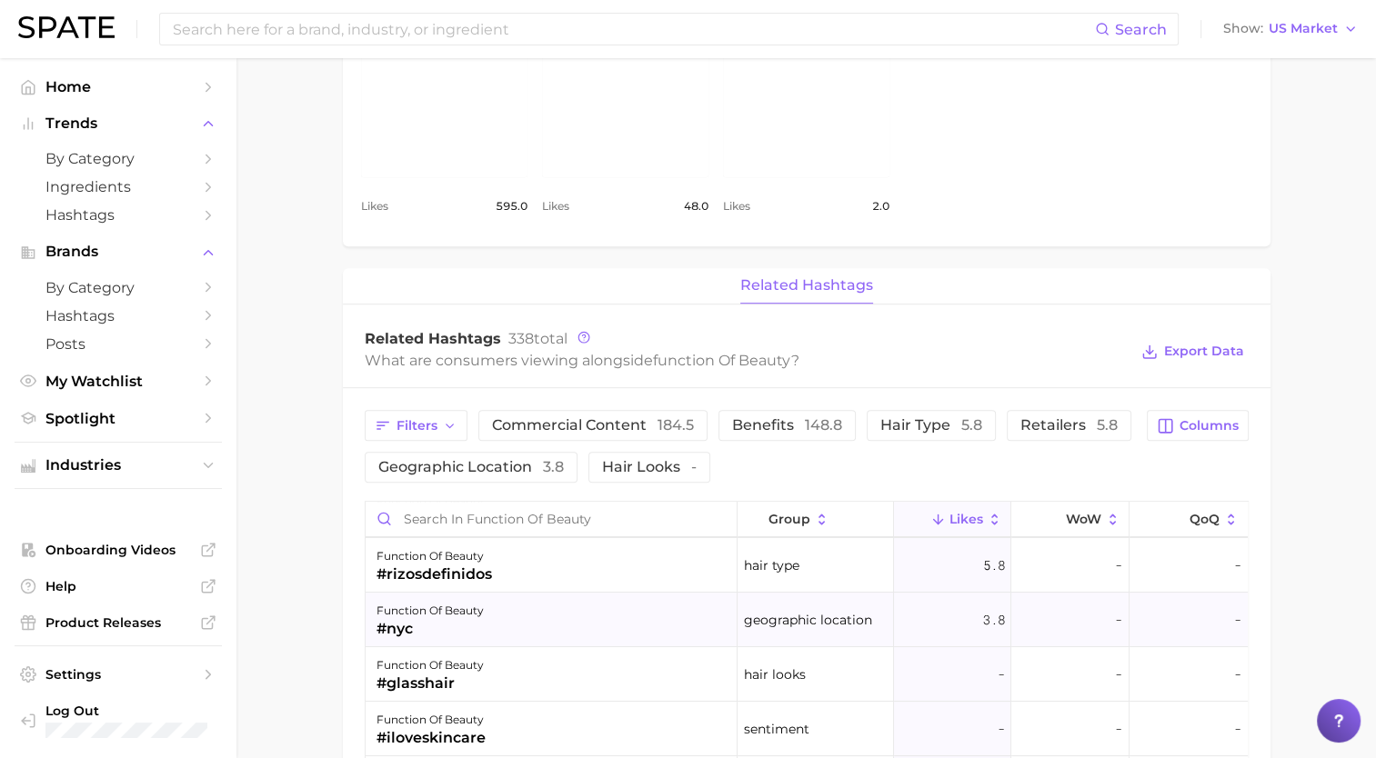
scroll to position [364, 0]
